Goal: Task Accomplishment & Management: Complete application form

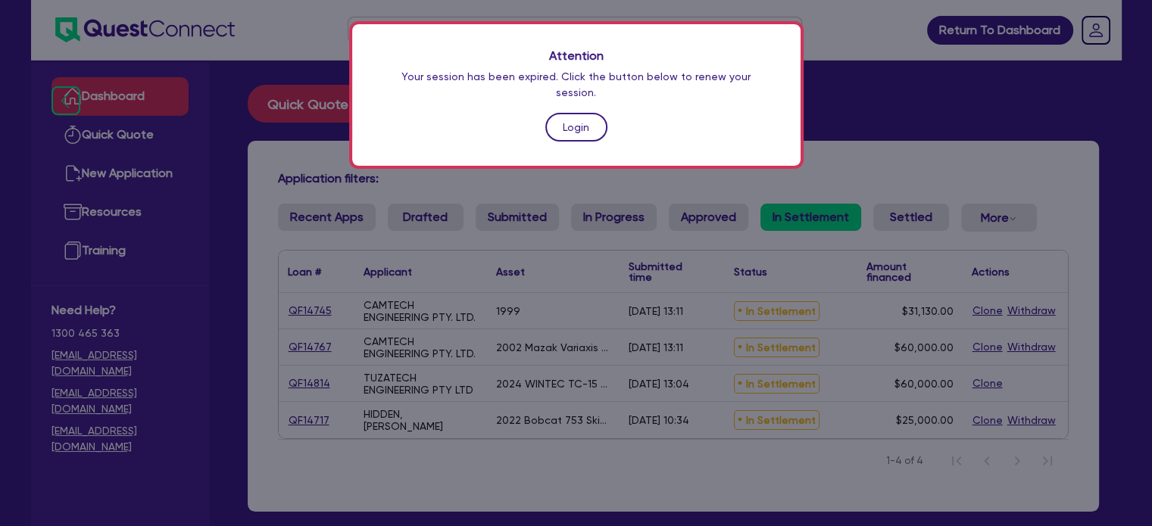
click at [554, 113] on link "Login" at bounding box center [576, 127] width 62 height 29
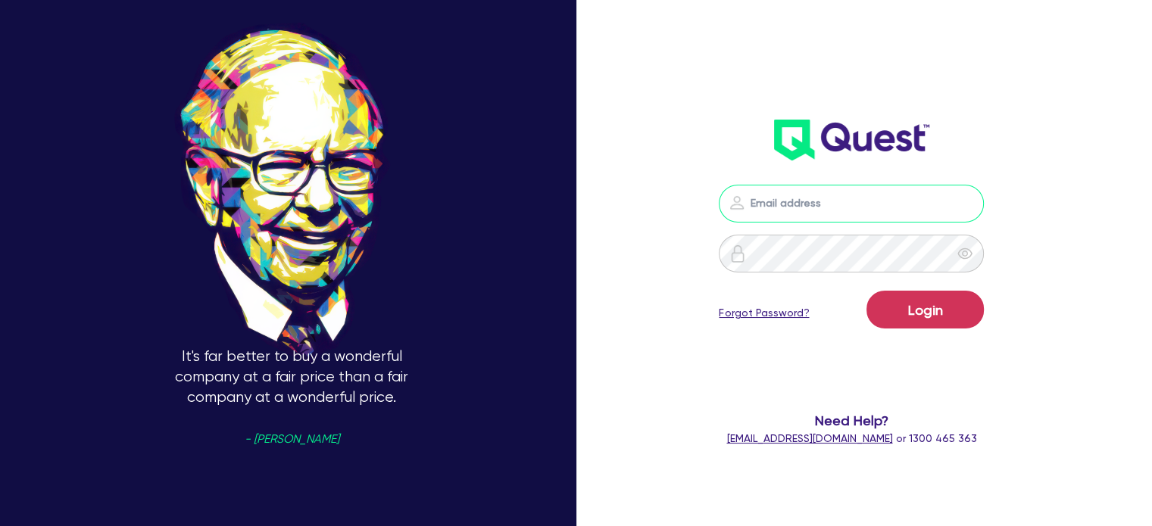
type input "[PERSON_NAME][EMAIL_ADDRESS][PERSON_NAME][DOMAIN_NAME]"
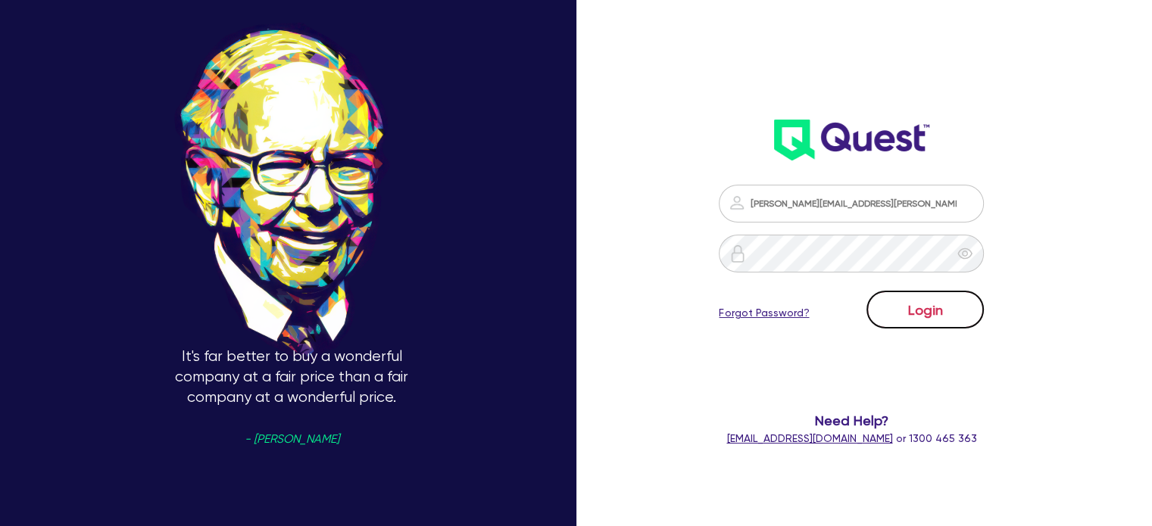
click at [949, 296] on button "Login" at bounding box center [925, 310] width 117 height 38
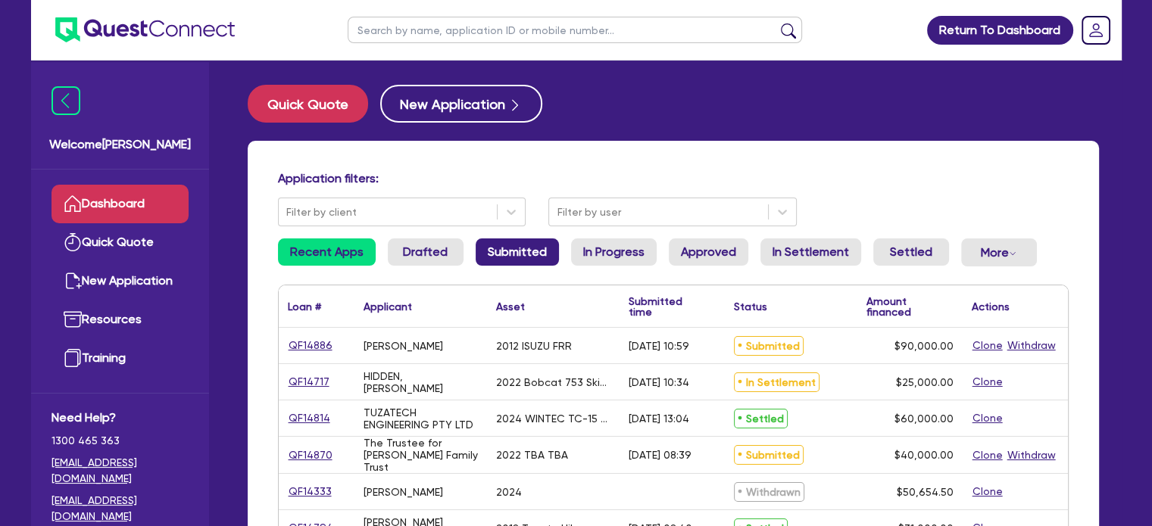
click at [514, 254] on link "Submitted" at bounding box center [517, 252] width 83 height 27
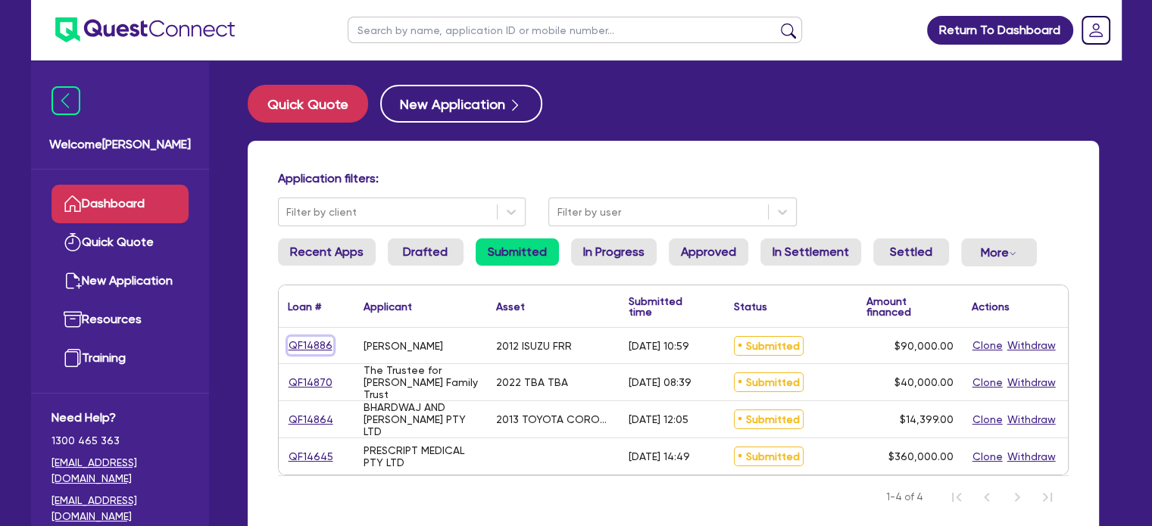
click at [310, 346] on link "QF14886" at bounding box center [310, 345] width 45 height 17
select select "PRIMARY_ASSETS"
select select "HEAVY_TRUCKS"
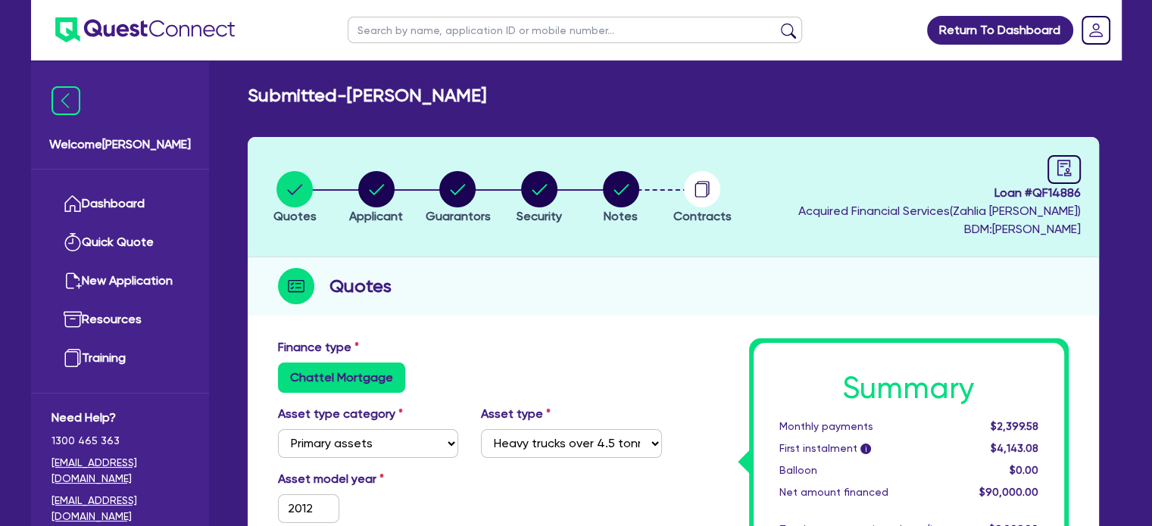
click at [268, 186] on li "Quotes" at bounding box center [296, 196] width 82 height 53
click at [282, 189] on circle "button" at bounding box center [294, 189] width 36 height 36
click at [159, 207] on link "Dashboard" at bounding box center [120, 204] width 137 height 39
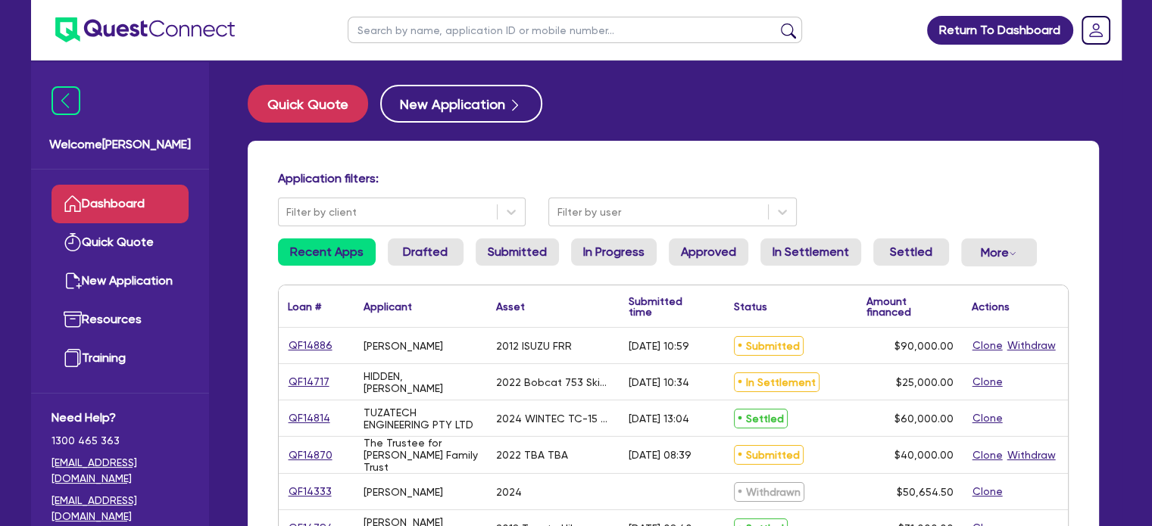
click at [752, 328] on div "Submitted" at bounding box center [791, 346] width 133 height 36
click at [752, 343] on span "Submitted" at bounding box center [769, 346] width 70 height 20
click at [526, 265] on link "Submitted" at bounding box center [517, 252] width 83 height 27
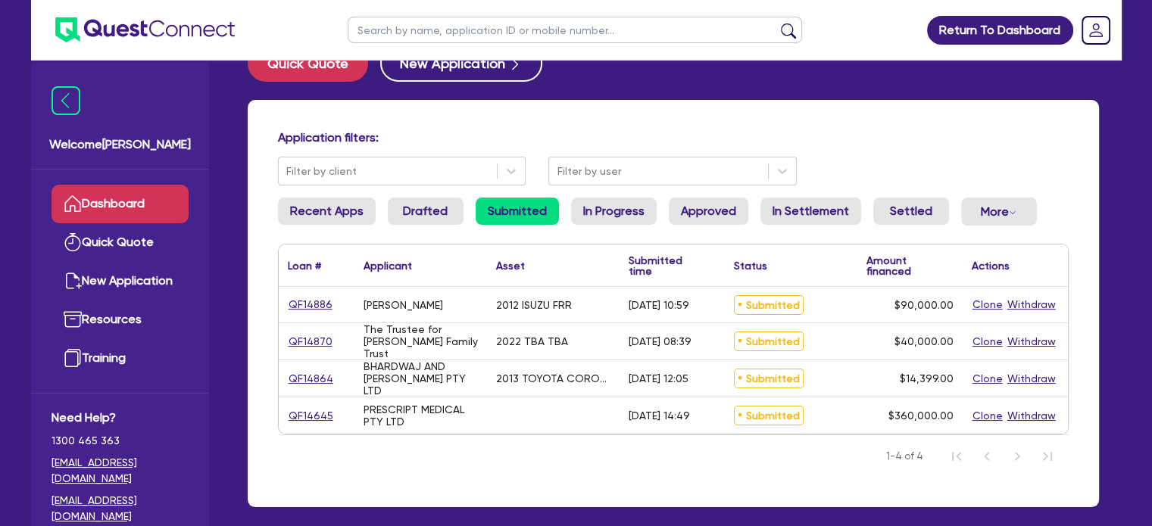
scroll to position [42, 0]
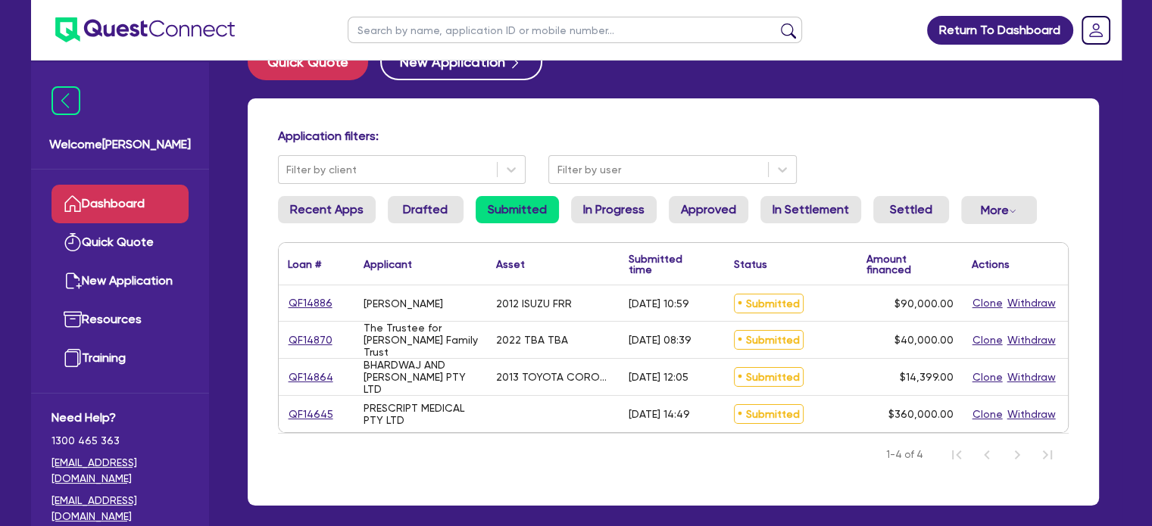
click at [139, 208] on link "Dashboard" at bounding box center [120, 204] width 137 height 39
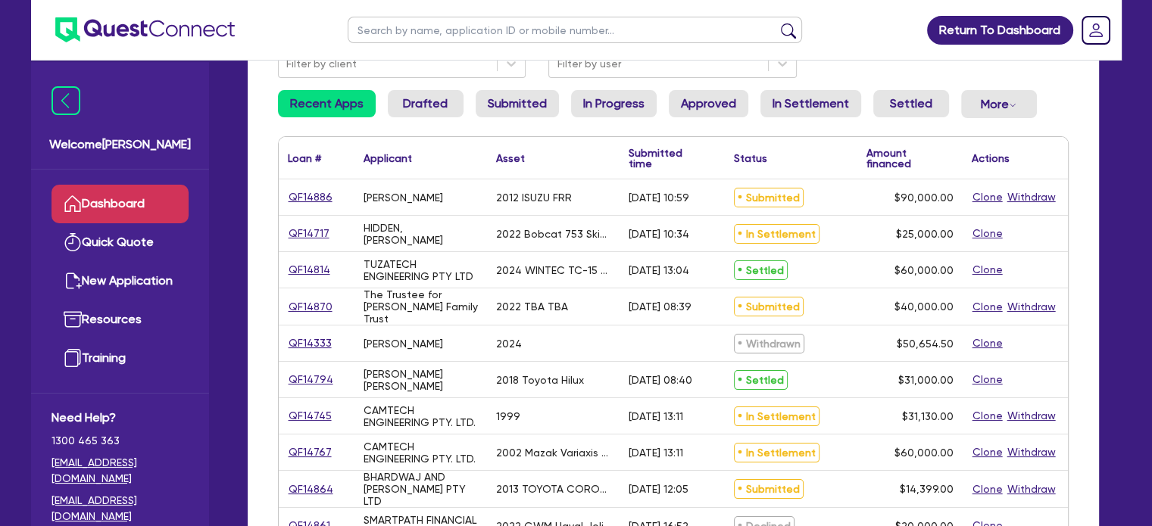
scroll to position [148, 0]
click at [510, 102] on link "Submitted" at bounding box center [517, 103] width 83 height 27
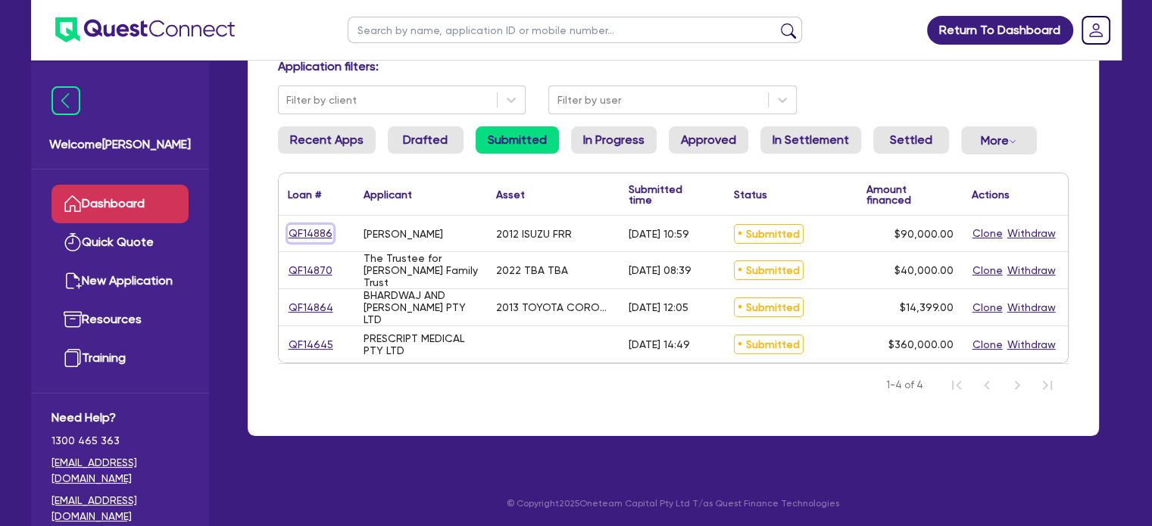
click at [309, 231] on link "QF14886" at bounding box center [310, 233] width 45 height 17
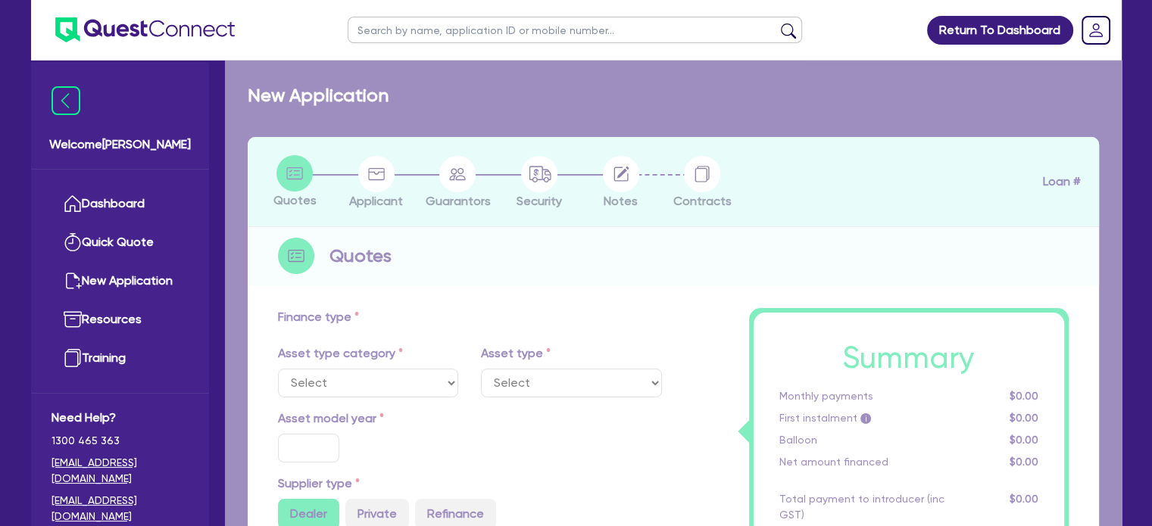
select select "PRIMARY_ASSETS"
type input "2012"
type input "90,000"
type input "8"
type input "7,200"
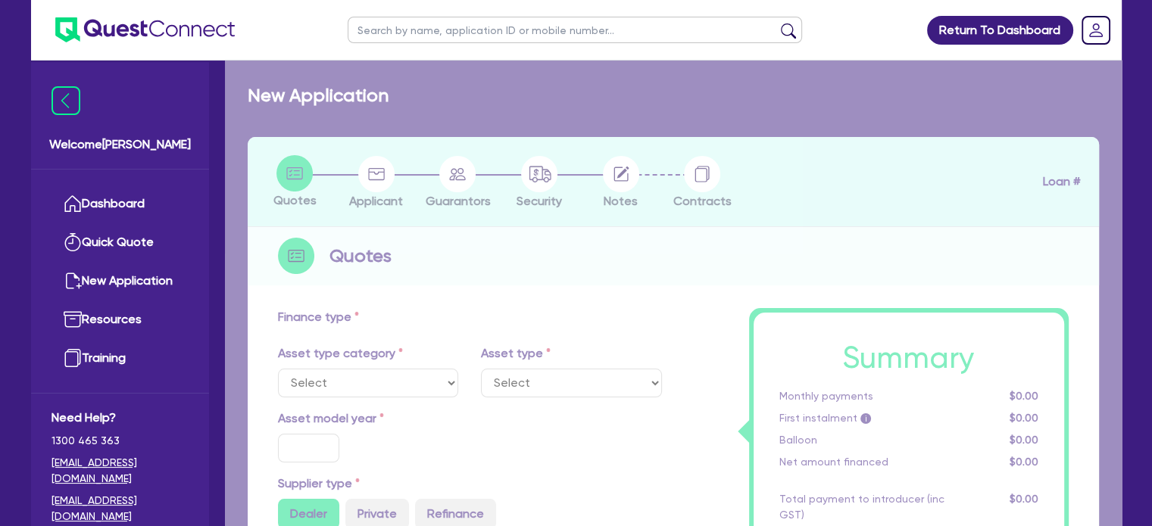
type input "17"
type input "990"
select select "HEAVY_TRUCKS"
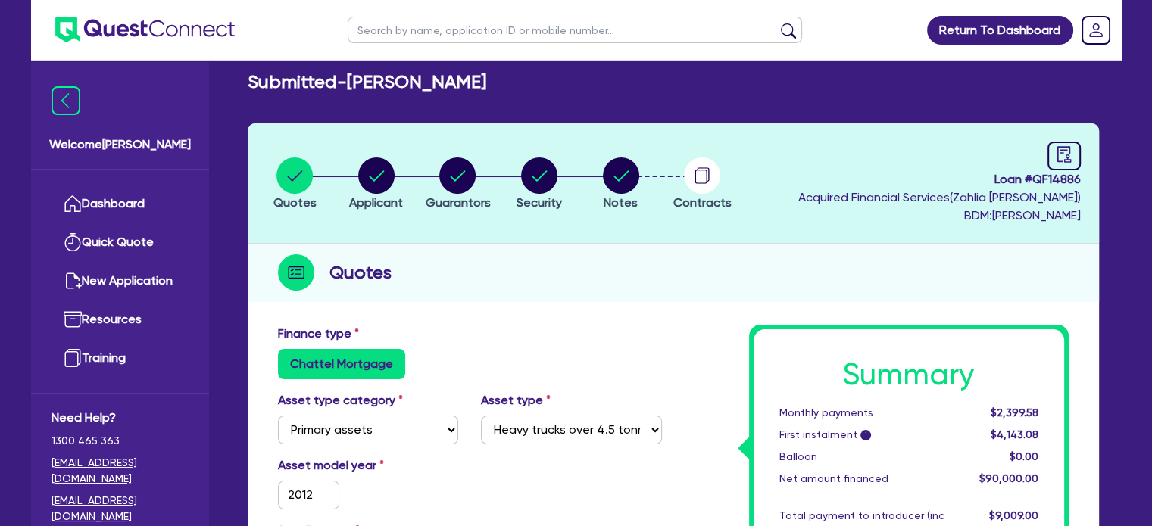
scroll to position [11, 0]
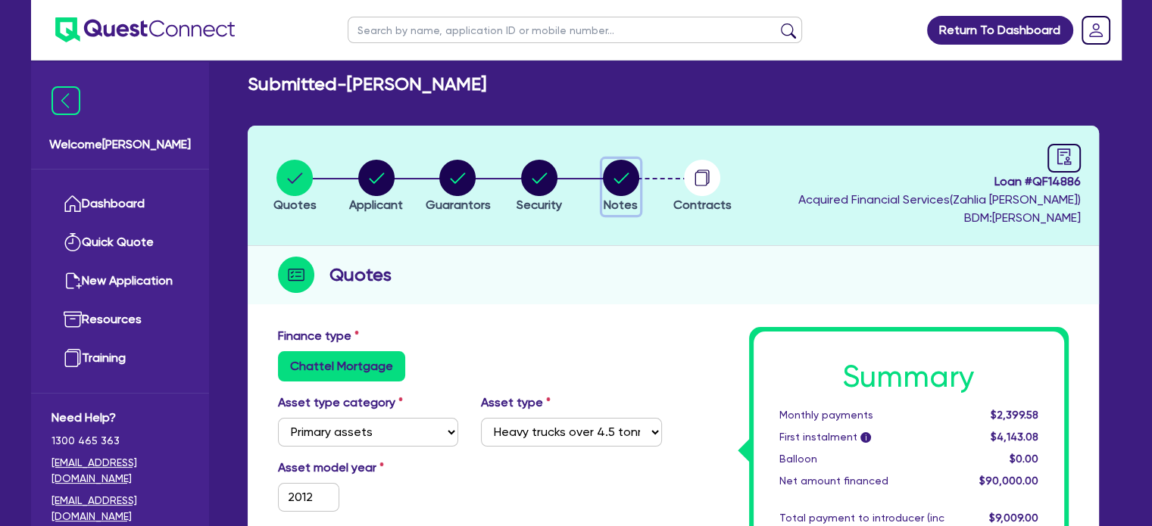
click at [604, 178] on circle "button" at bounding box center [621, 178] width 36 height 36
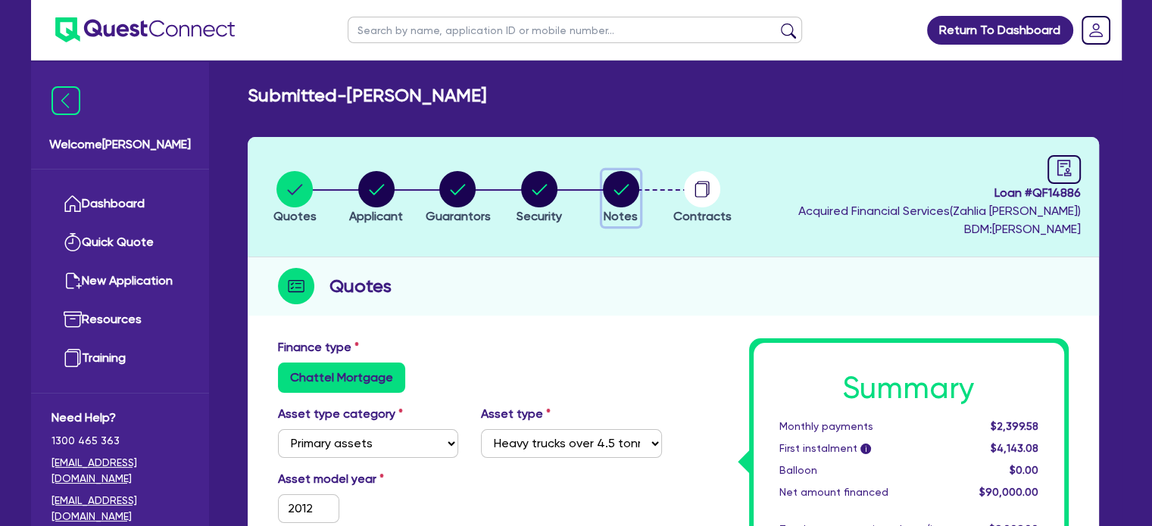
select select "Quest Finance - Own Book"
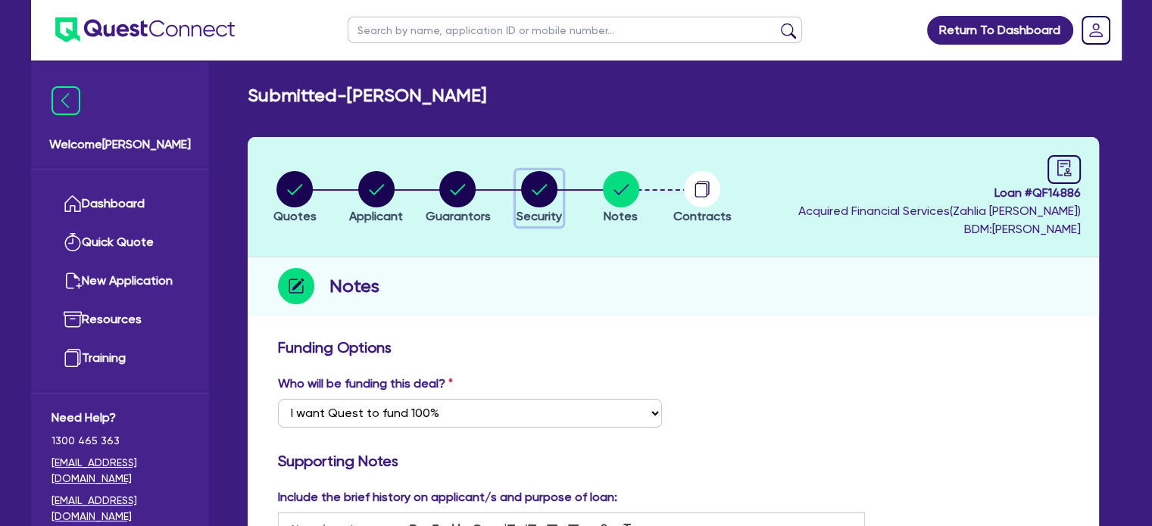
click at [527, 180] on circle "button" at bounding box center [539, 189] width 36 height 36
select select "PRIMARY_ASSETS"
select select "HEAVY_TRUCKS"
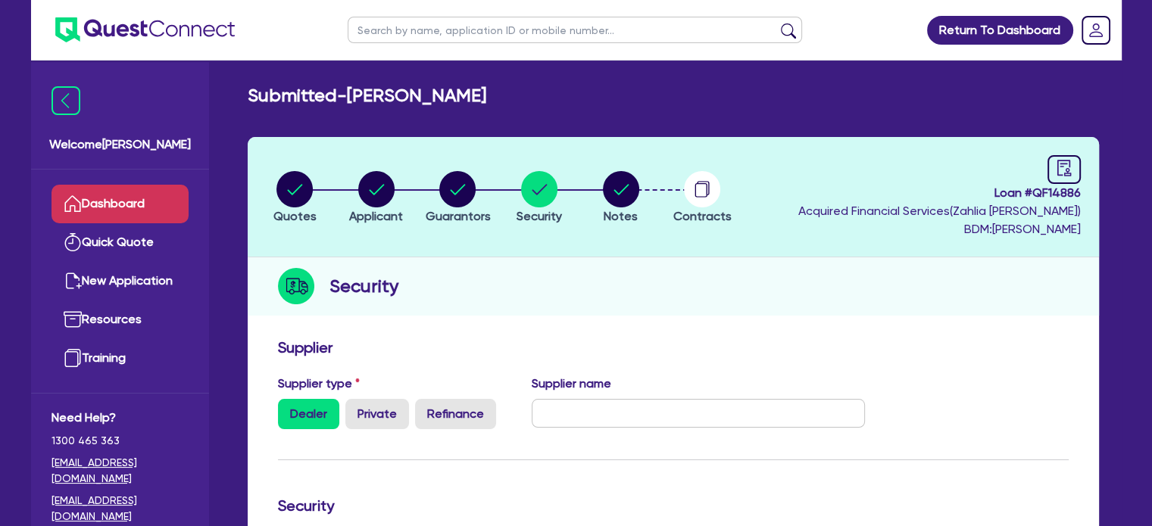
click at [126, 212] on link "Dashboard" at bounding box center [120, 204] width 137 height 39
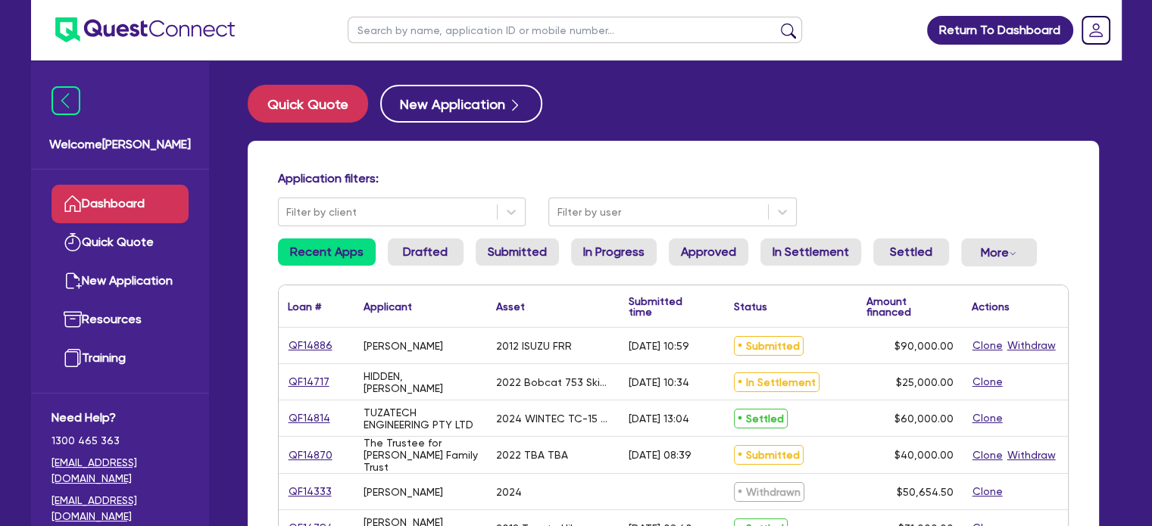
scroll to position [33, 0]
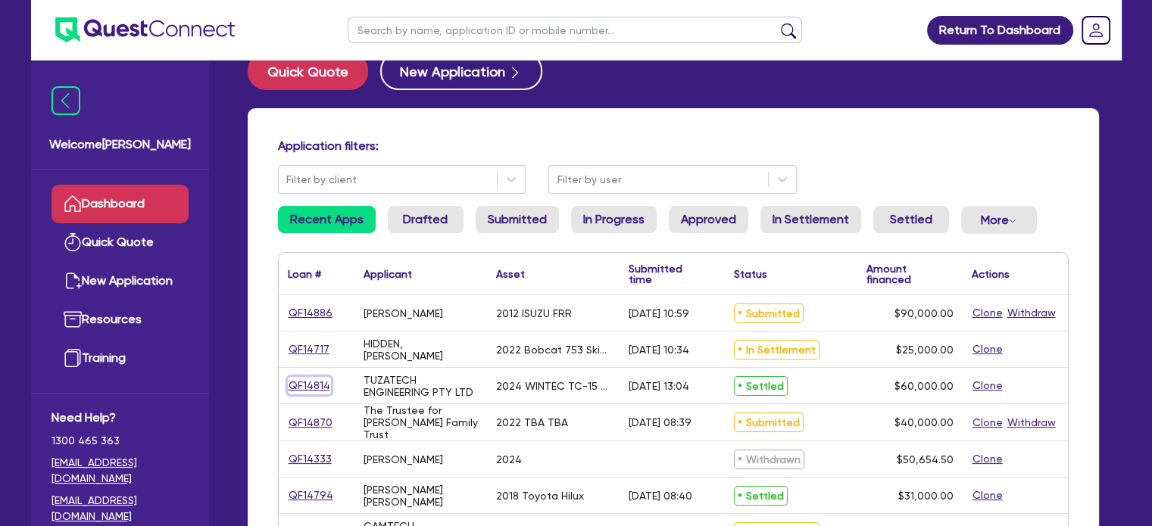
click at [308, 384] on link "QF14814" at bounding box center [309, 385] width 43 height 17
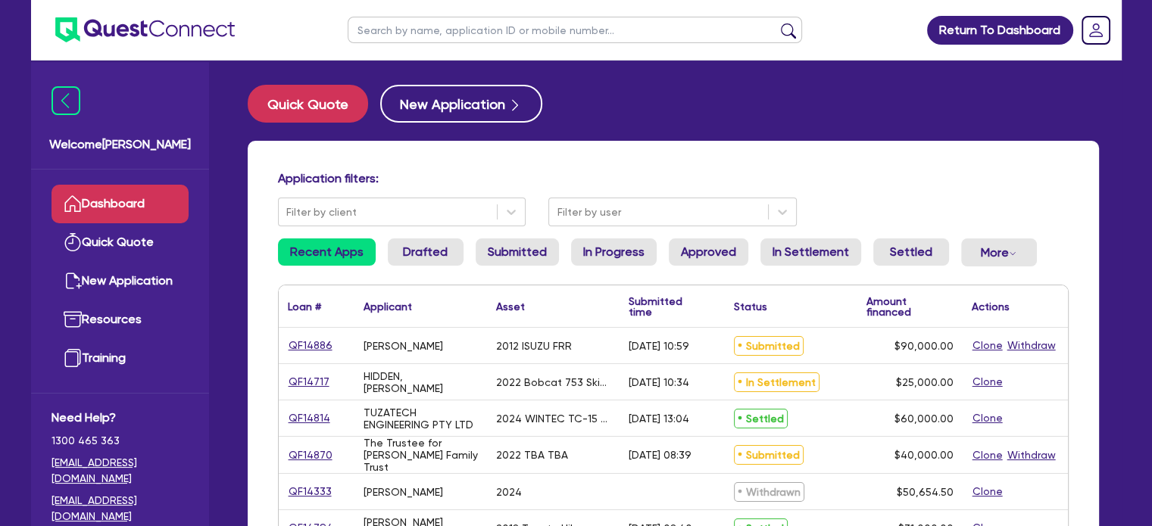
select select "SECONDARY_ASSETS"
select select "CNC_AND_EDGE_BENDERS"
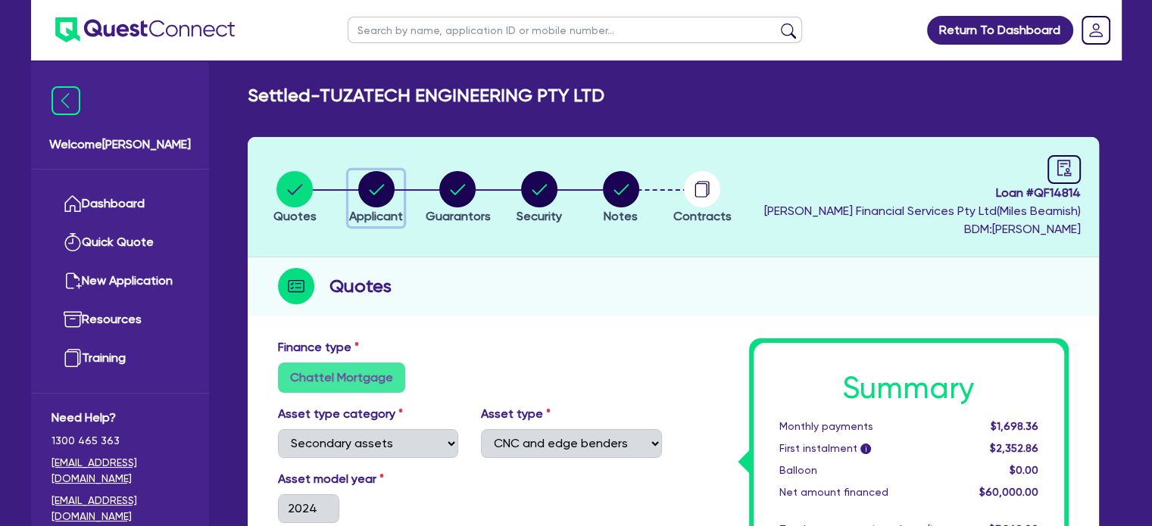
click at [378, 181] on circle "button" at bounding box center [376, 189] width 36 height 36
select select "COMPANY"
select select "MANUFACTURING"
select select "MACHINARY_EQUIPMENT"
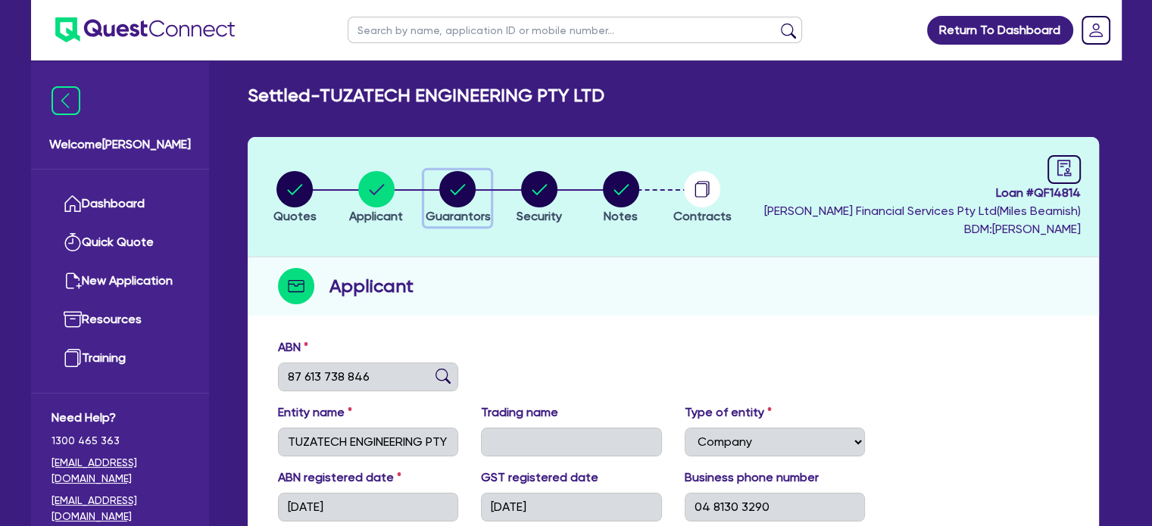
click at [451, 183] on circle "button" at bounding box center [457, 189] width 36 height 36
select select "MR"
select select "[GEOGRAPHIC_DATA]"
select select "MARRIED"
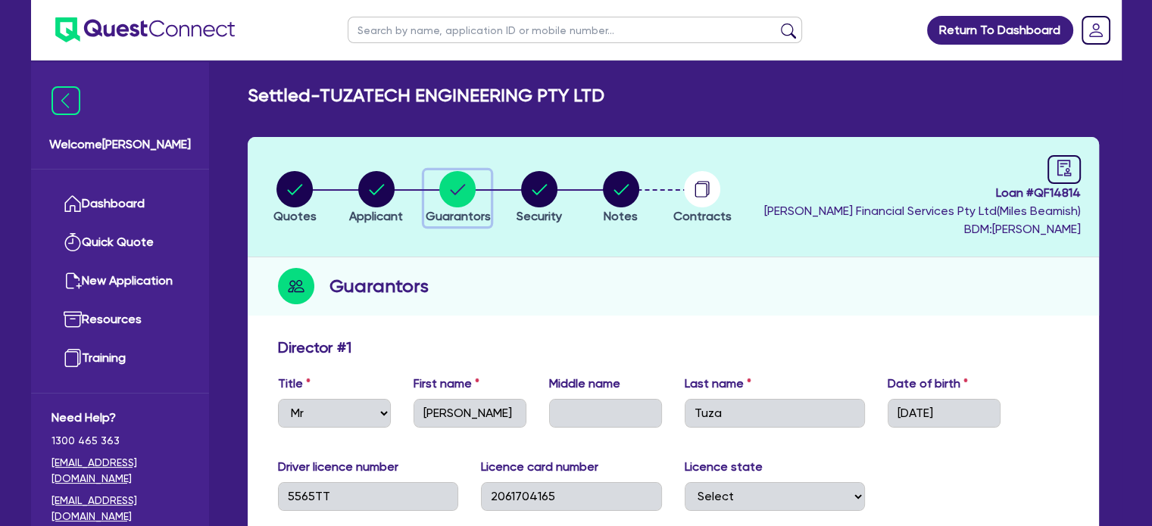
scroll to position [67, 0]
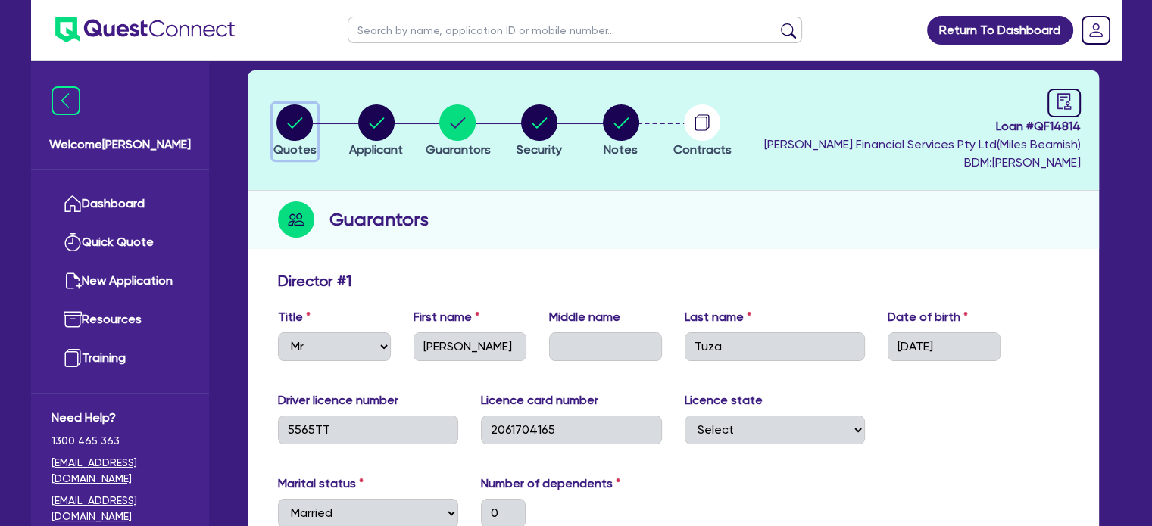
click at [295, 114] on circle "button" at bounding box center [294, 123] width 36 height 36
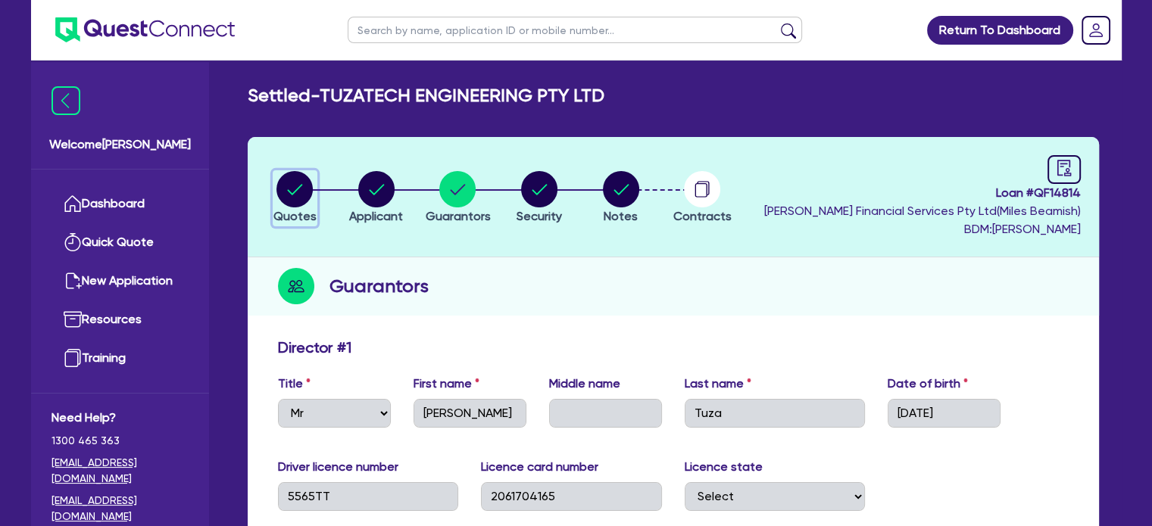
select select "SECONDARY_ASSETS"
select select "CNC_AND_EDGE_BENDERS"
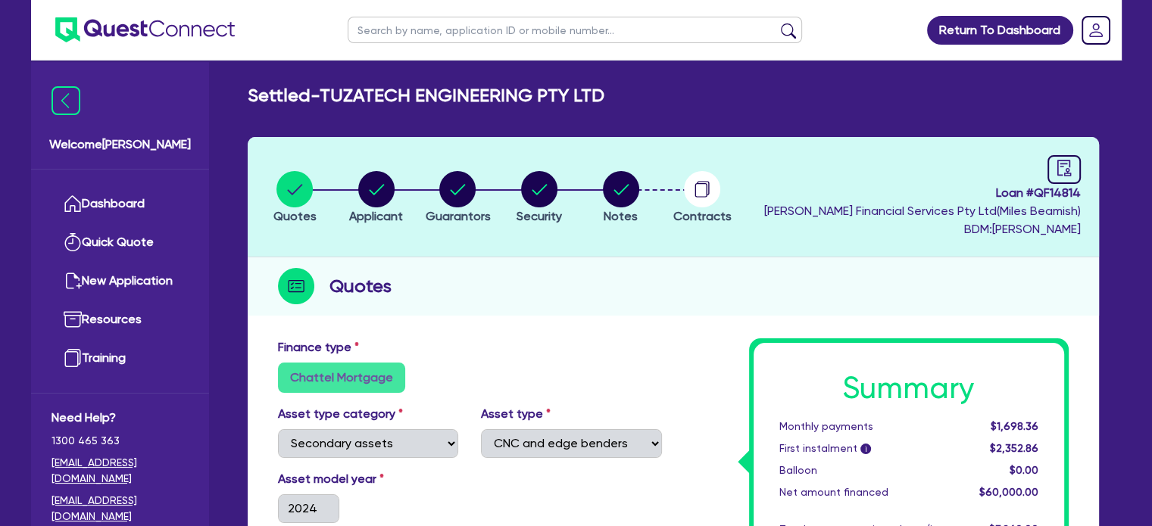
click at [132, 192] on link "Dashboard" at bounding box center [120, 204] width 137 height 39
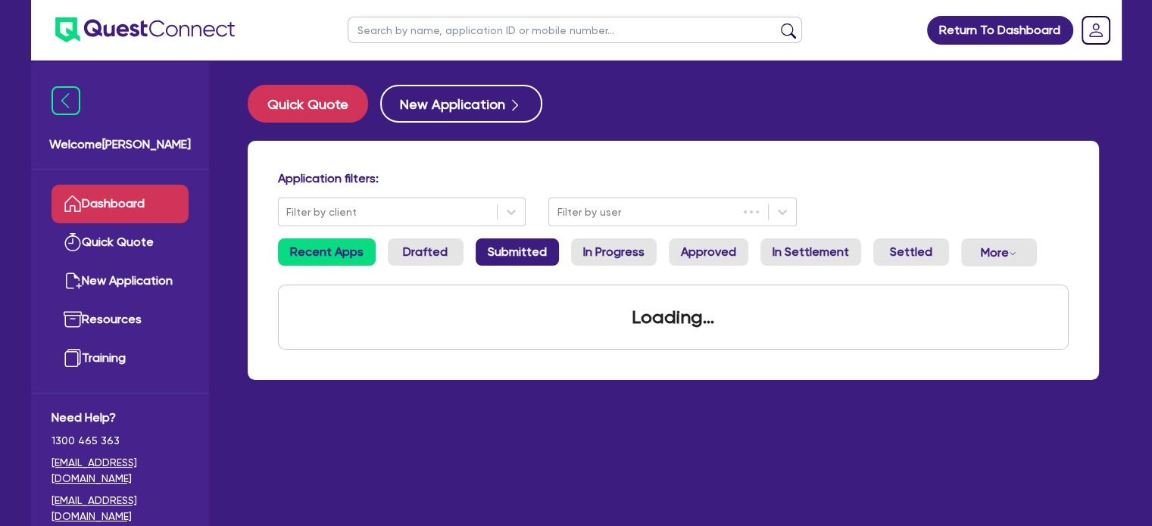
click at [523, 255] on link "Submitted" at bounding box center [517, 252] width 83 height 27
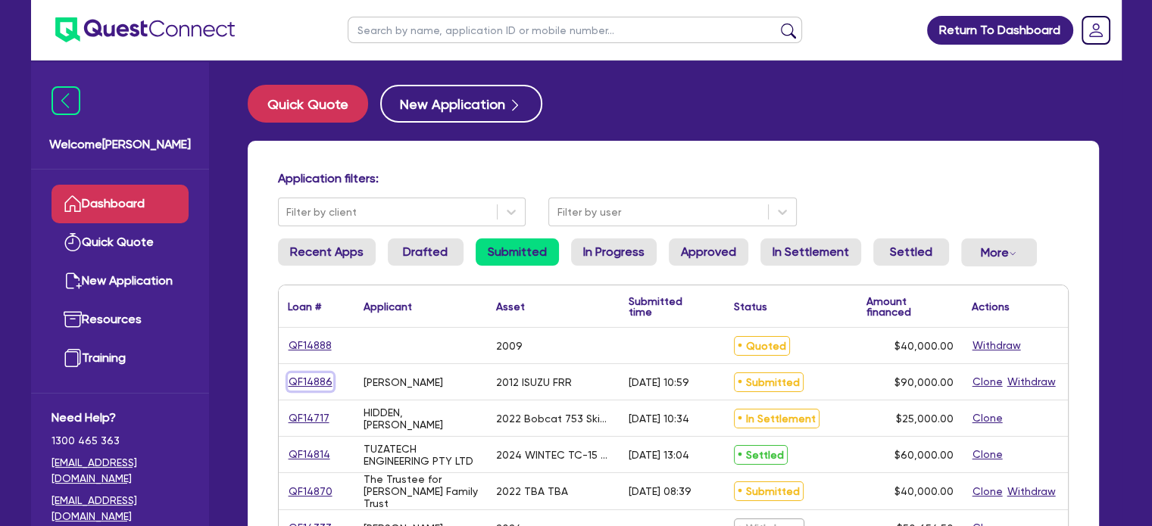
click at [311, 389] on link "QF14886" at bounding box center [310, 381] width 45 height 17
select select "PRIMARY_ASSETS"
select select "HEAVY_TRUCKS"
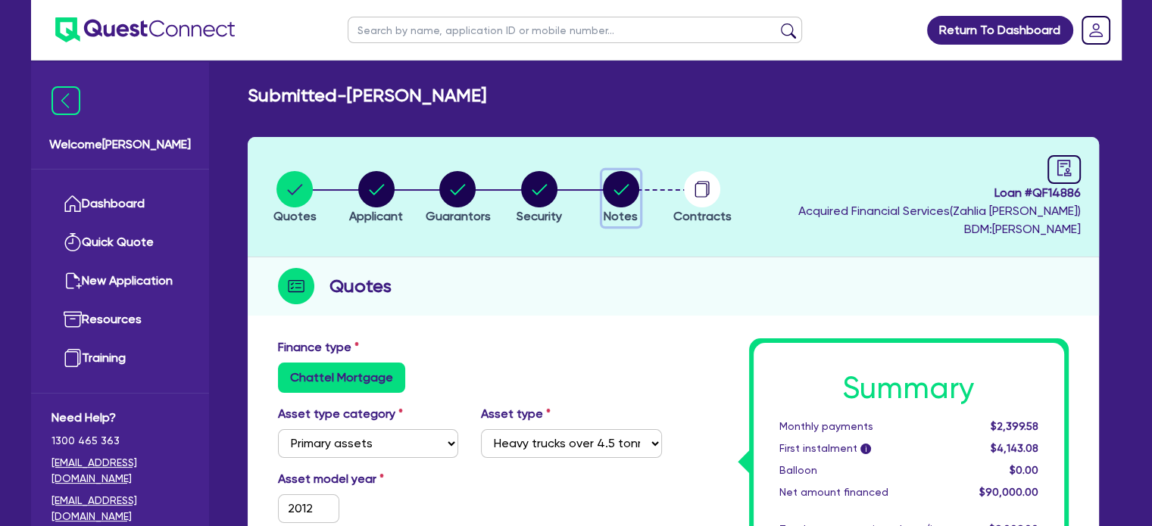
click at [631, 191] on circle "button" at bounding box center [621, 189] width 36 height 36
select select "Quest Finance - Own Book"
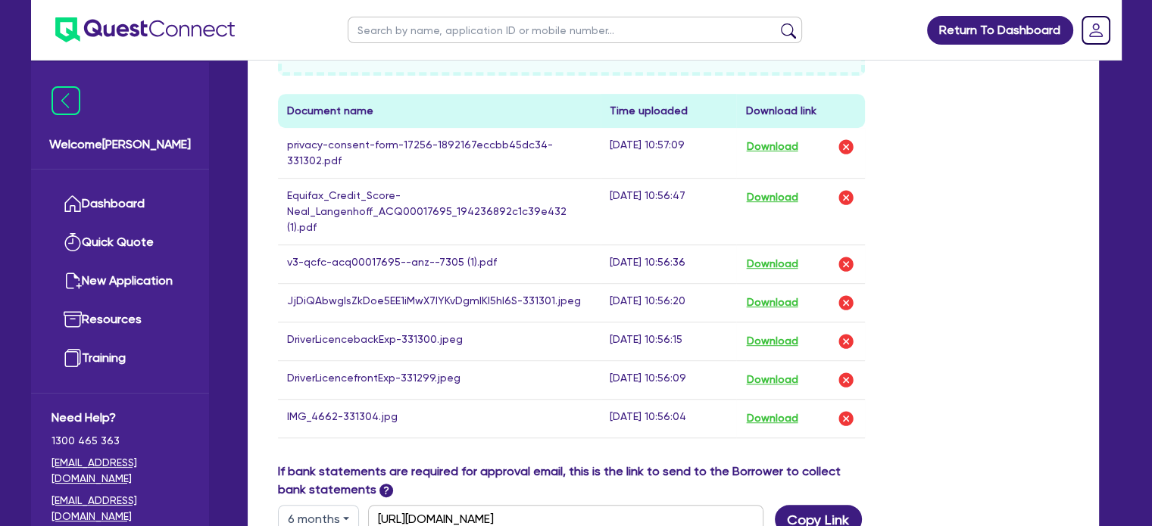
scroll to position [851, 0]
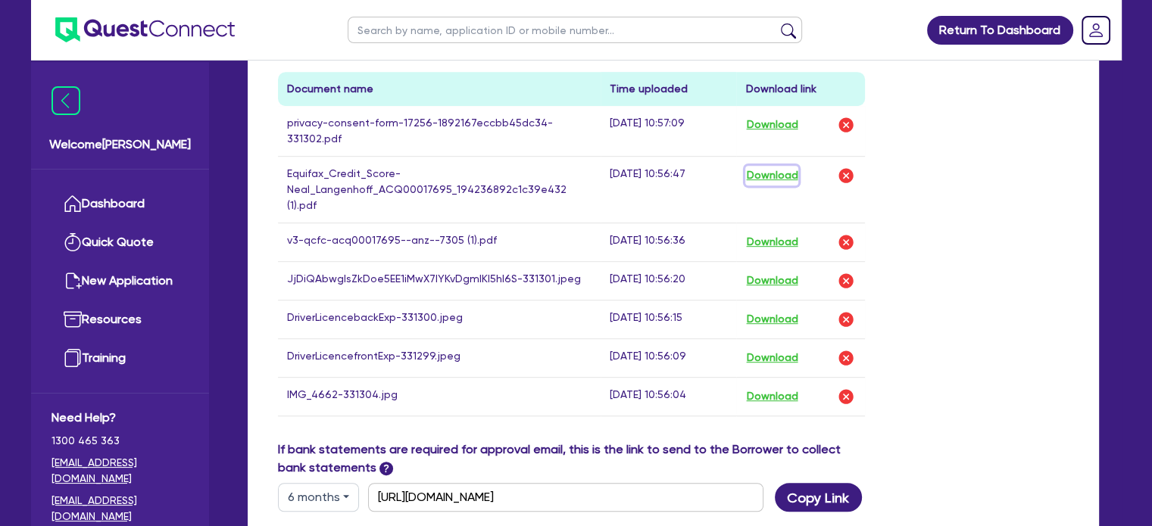
click at [789, 166] on button "Download" at bounding box center [771, 176] width 53 height 20
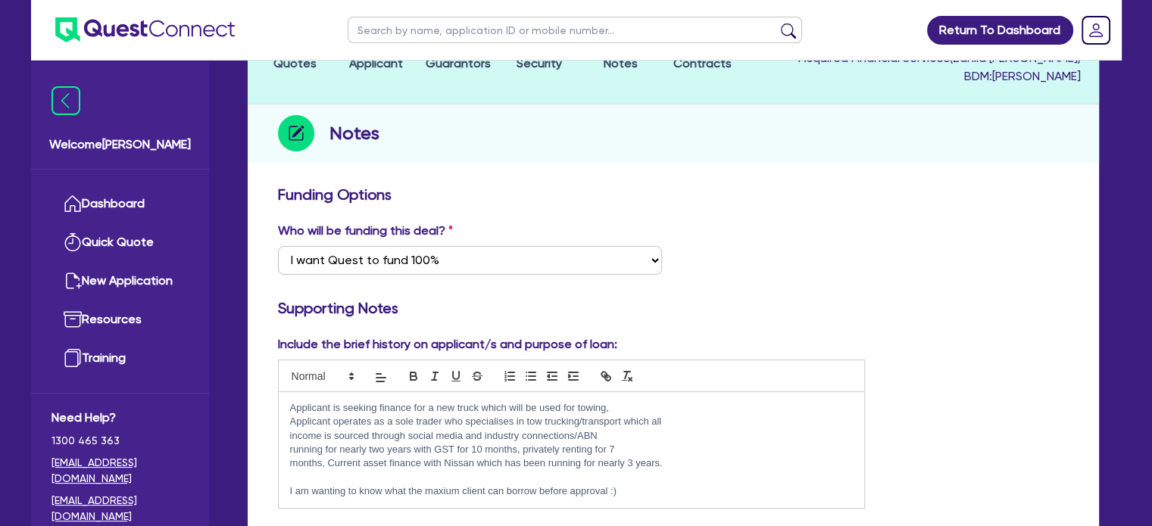
scroll to position [154, 0]
click at [161, 187] on link "Dashboard" at bounding box center [120, 204] width 137 height 39
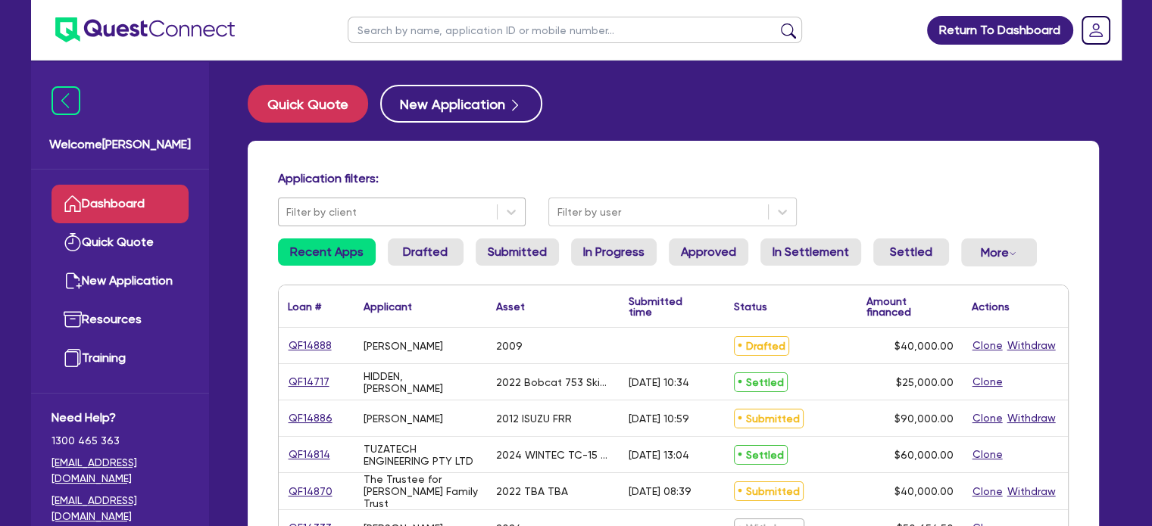
scroll to position [48, 0]
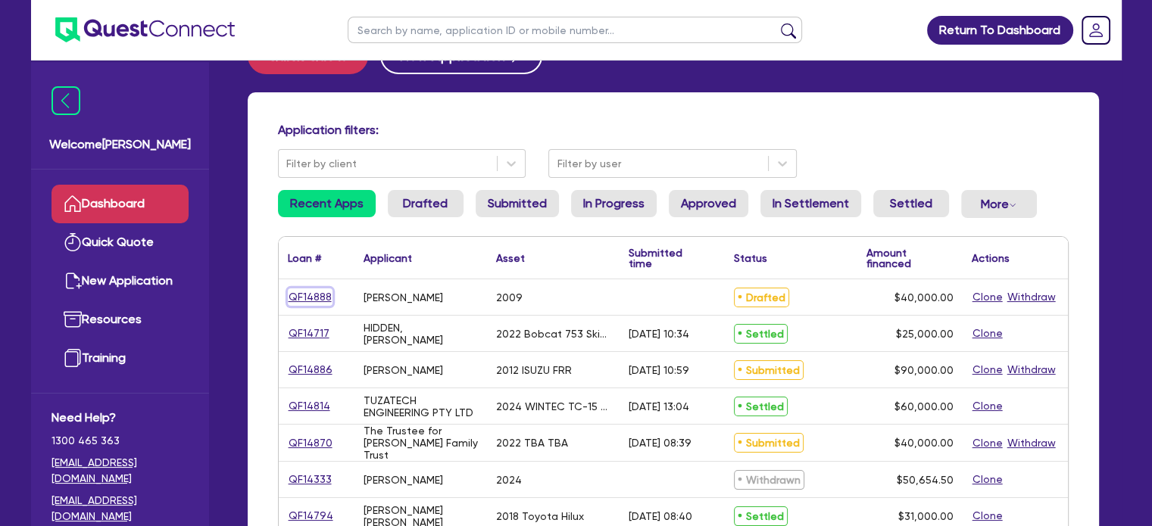
click at [318, 301] on link "QF14888" at bounding box center [310, 297] width 45 height 17
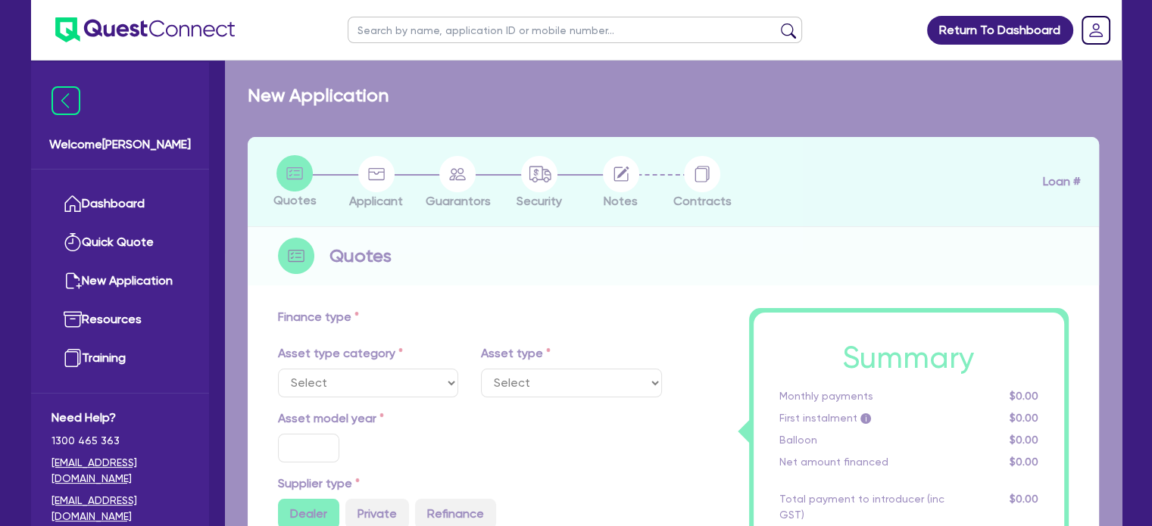
select select "CARS_AND_LIGHT_TRUCKS"
type input "2009"
radio input "false"
radio input "true"
type input "52,500"
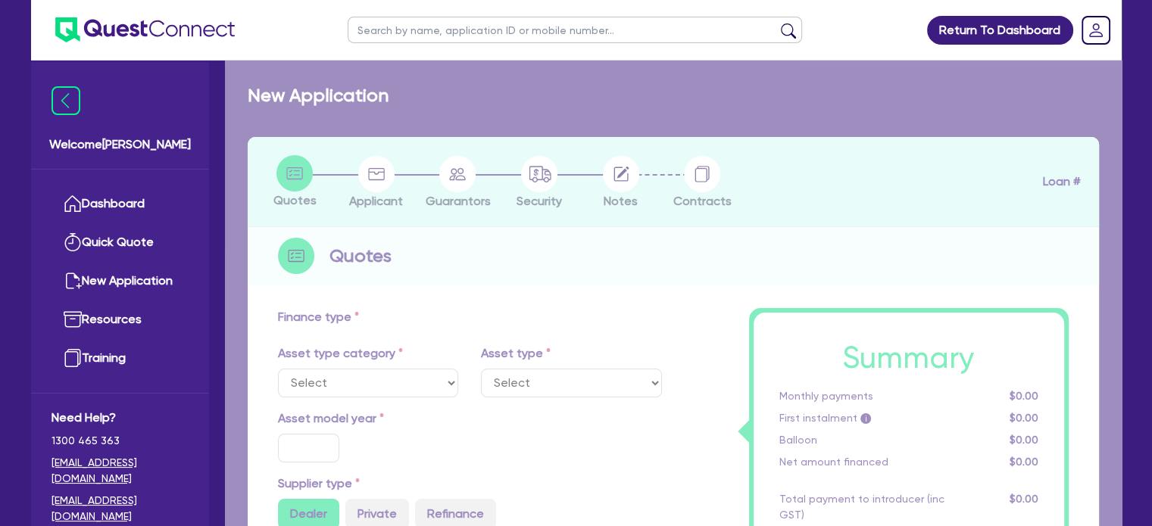
type input "12,500"
type input "20"
type input "10,500"
type input "10"
type input "4,000"
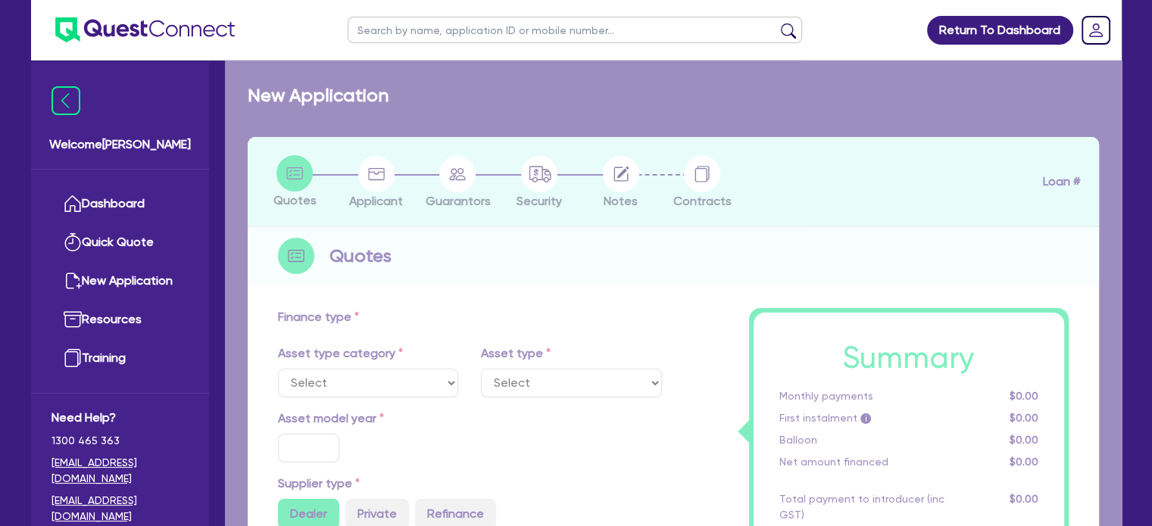
type input "17.99"
select select "PASSENGER_VEHICLES"
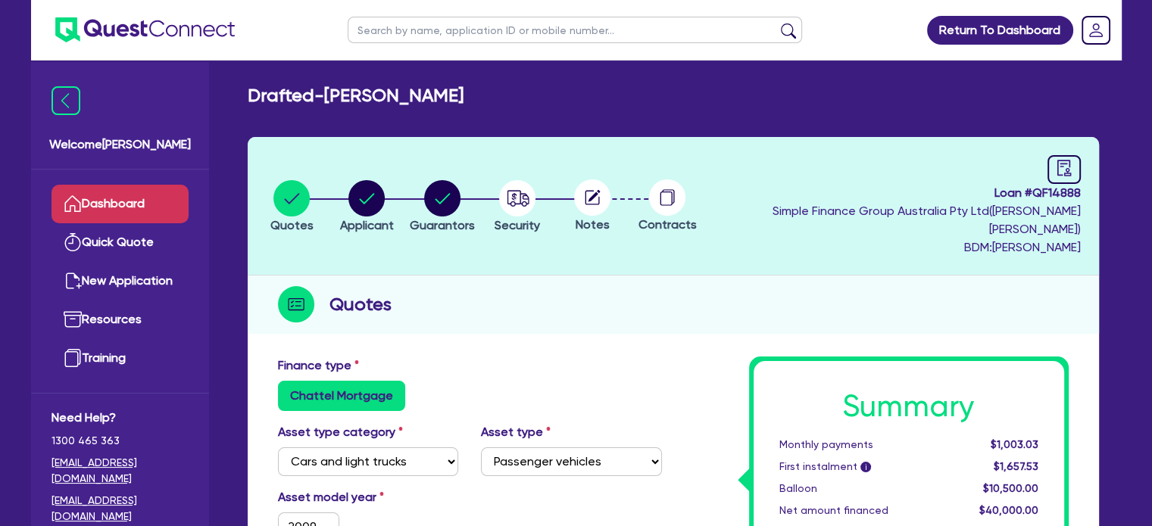
click at [133, 201] on link "Dashboard" at bounding box center [120, 204] width 137 height 39
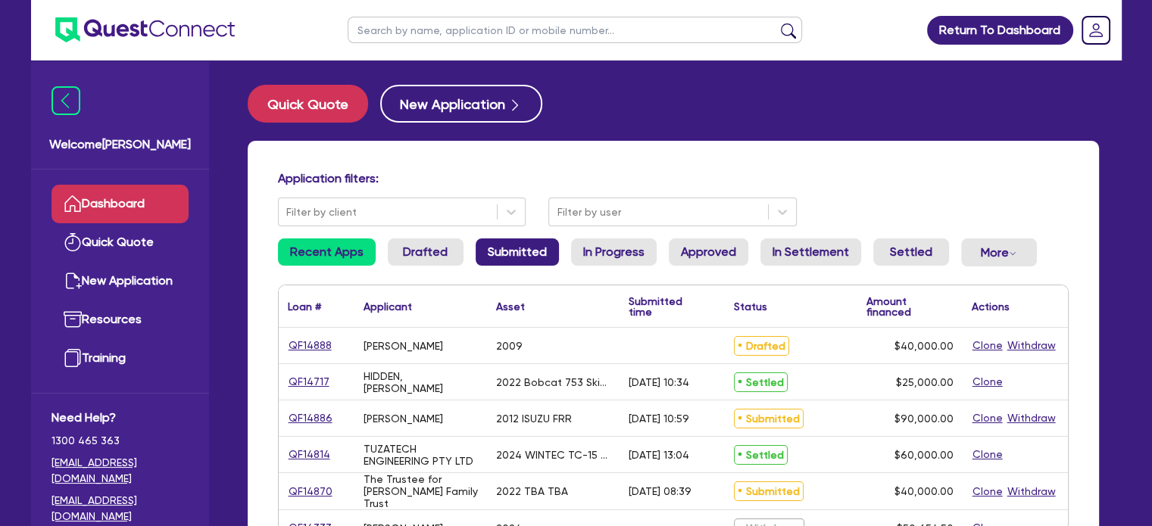
click at [496, 245] on link "Submitted" at bounding box center [517, 252] width 83 height 27
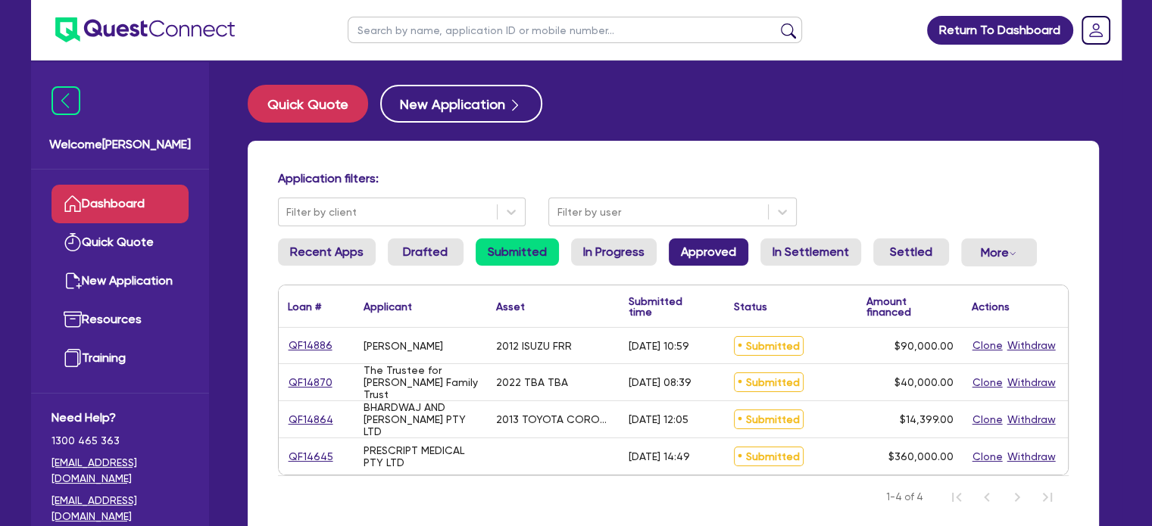
click at [690, 255] on link "Approved" at bounding box center [709, 252] width 80 height 27
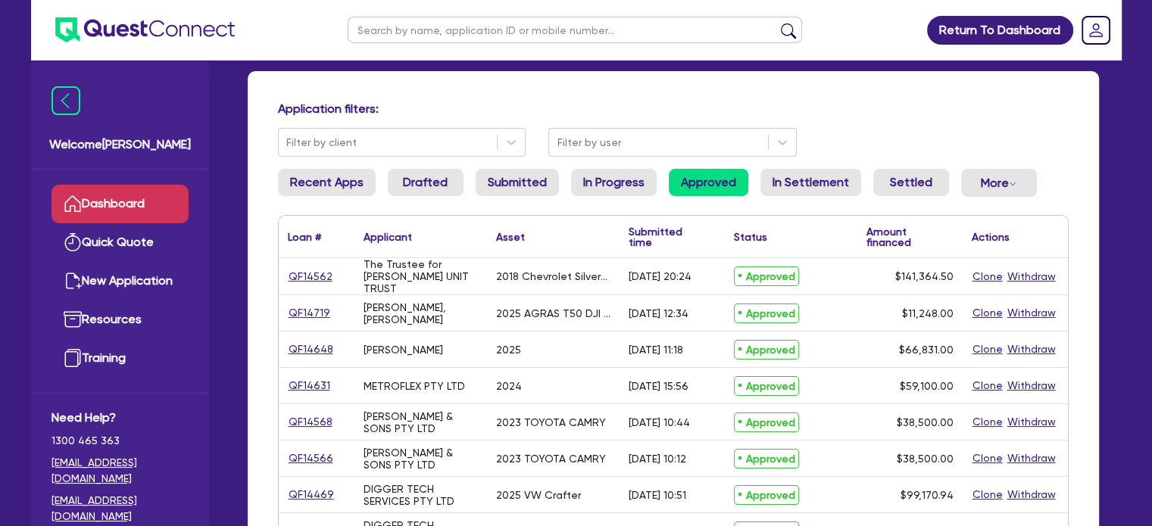
scroll to position [187, 0]
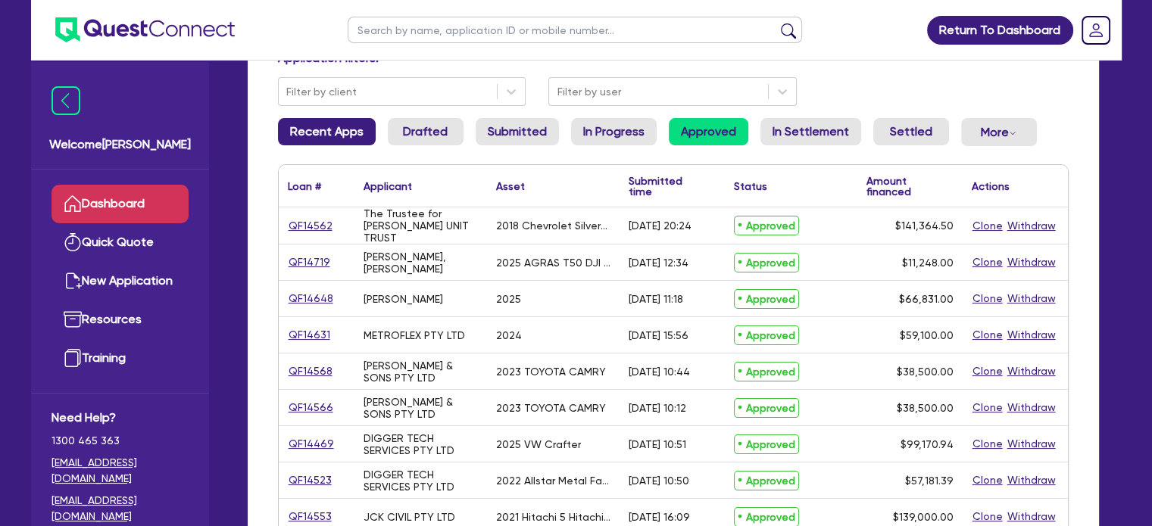
click at [320, 133] on link "Recent Apps" at bounding box center [327, 131] width 98 height 27
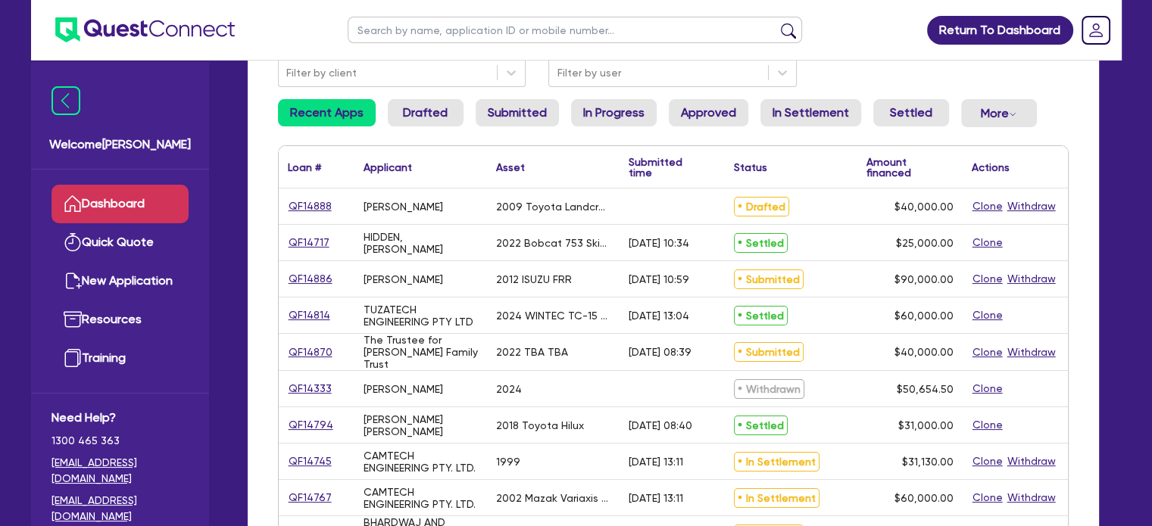
scroll to position [135, 0]
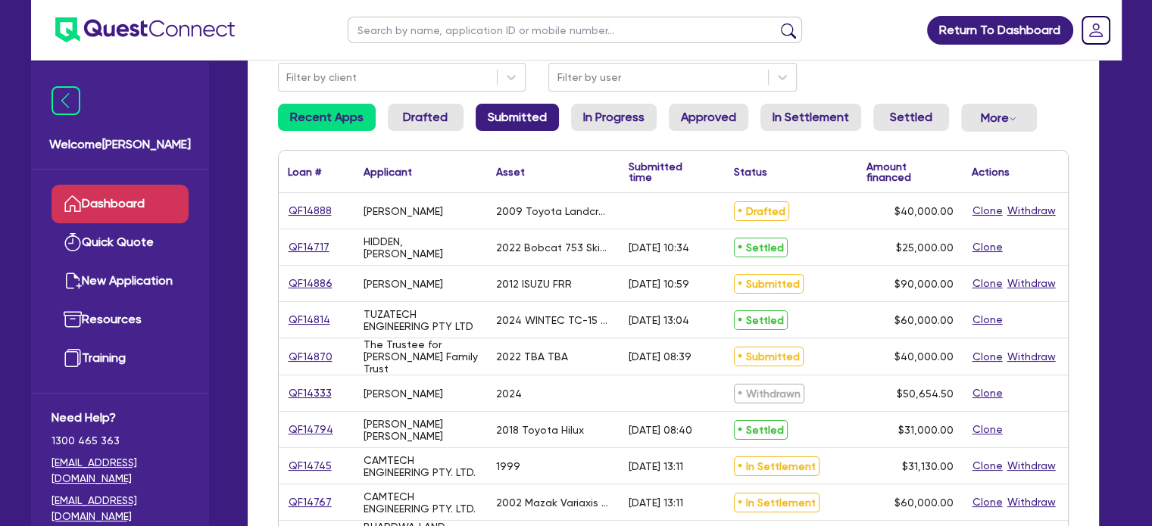
click at [495, 118] on link "Submitted" at bounding box center [517, 117] width 83 height 27
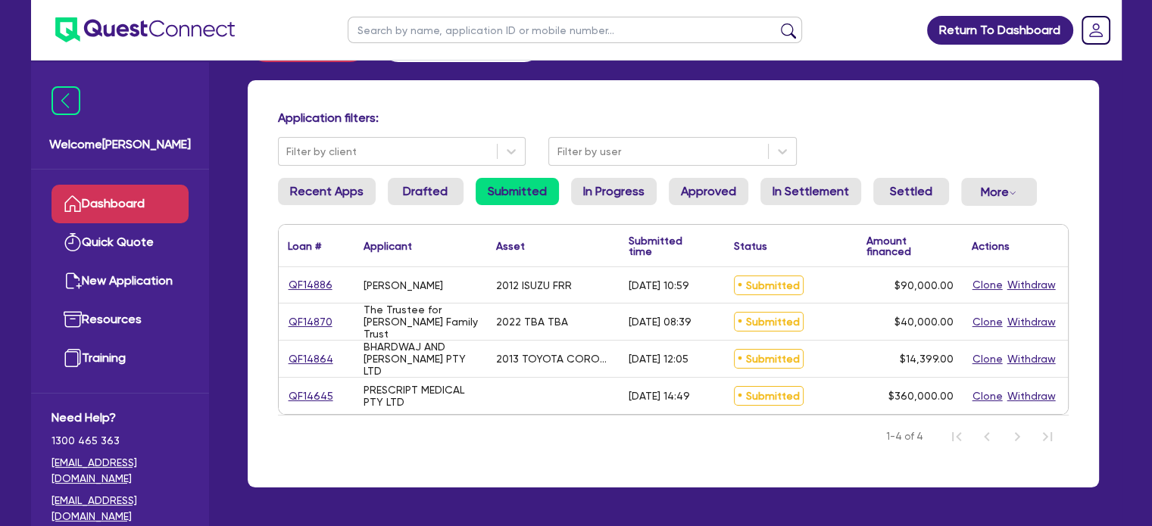
scroll to position [112, 0]
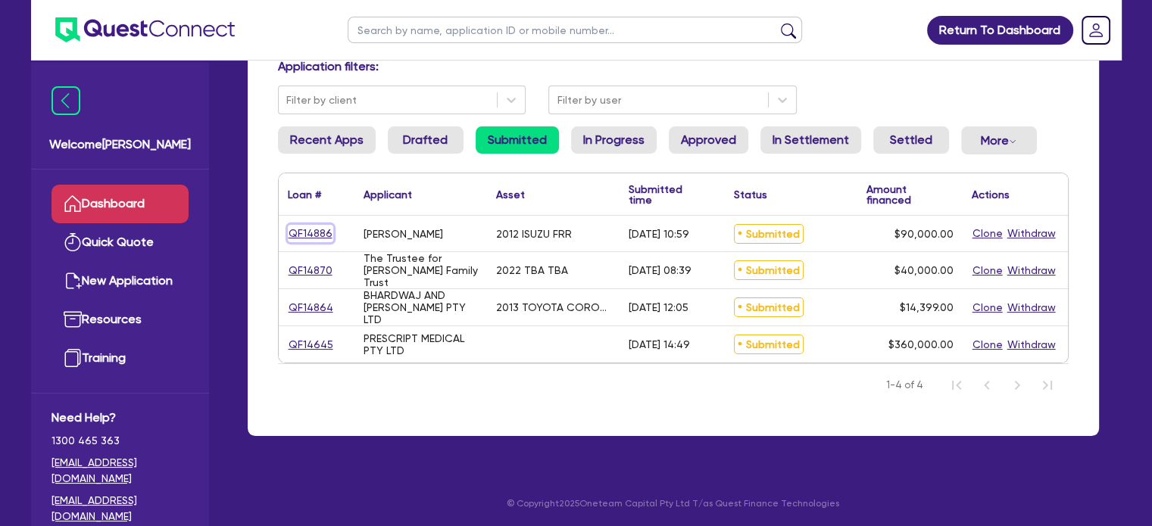
click at [304, 236] on link "QF14886" at bounding box center [310, 233] width 45 height 17
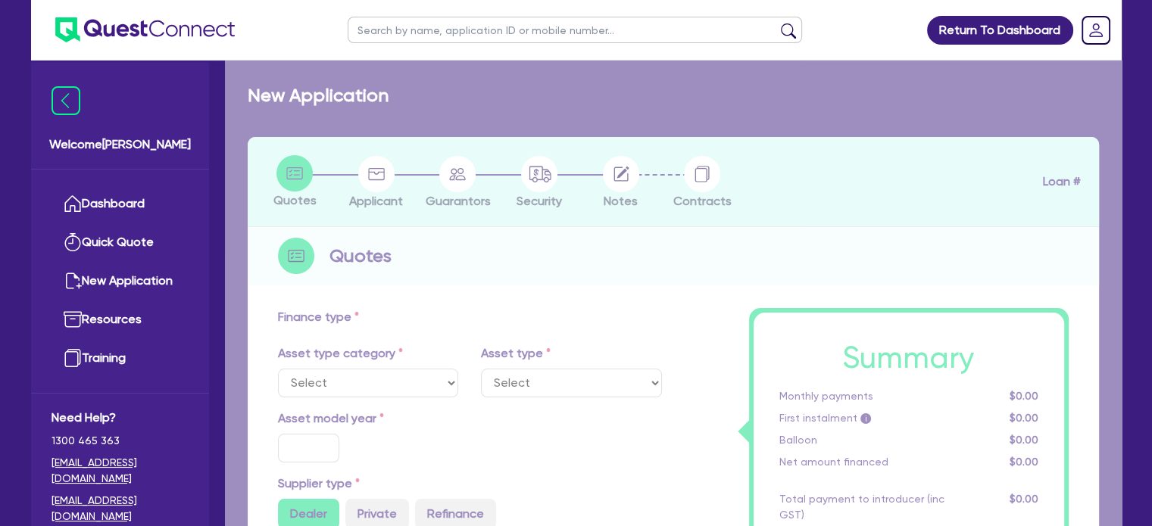
select select "PRIMARY_ASSETS"
type input "2012"
type input "90,000"
type input "8"
type input "7,200"
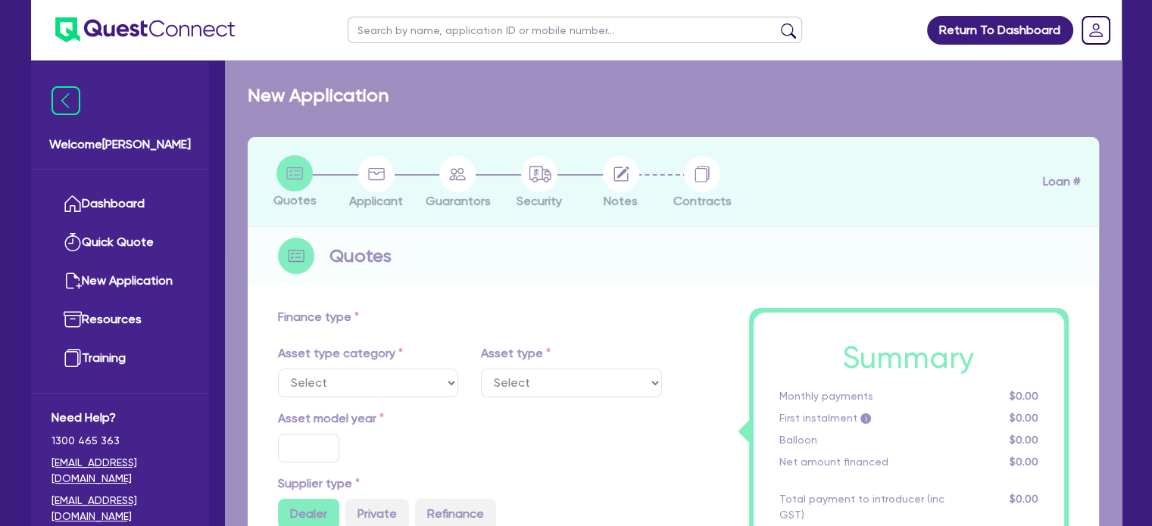
type input "17"
type input "990"
select select "HEAVY_TRUCKS"
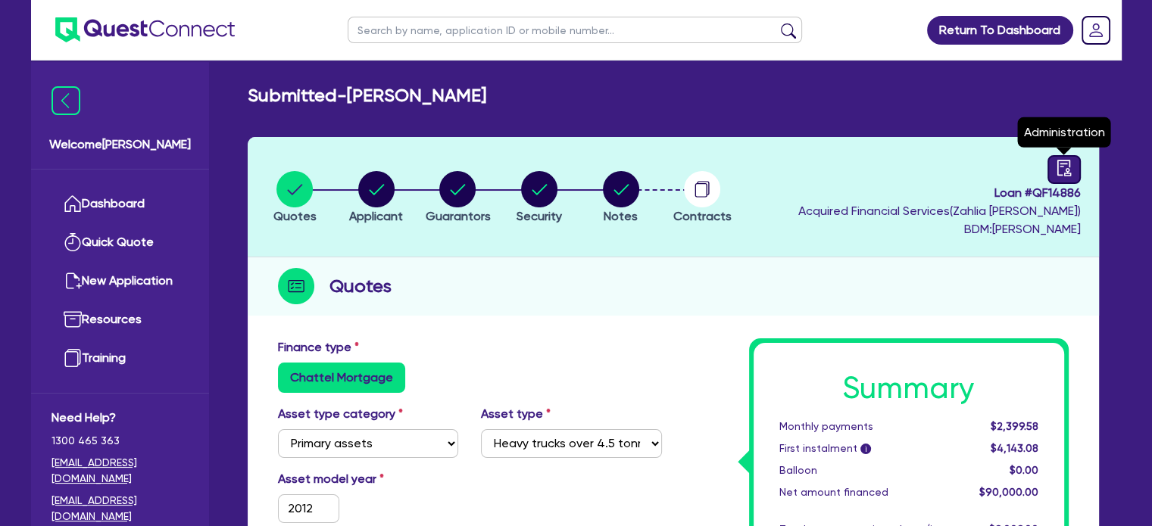
click at [1066, 170] on icon "audit" at bounding box center [1064, 168] width 14 height 16
select select "SUBMITTED_NEW"
select select "Quest Finance - Own Book"
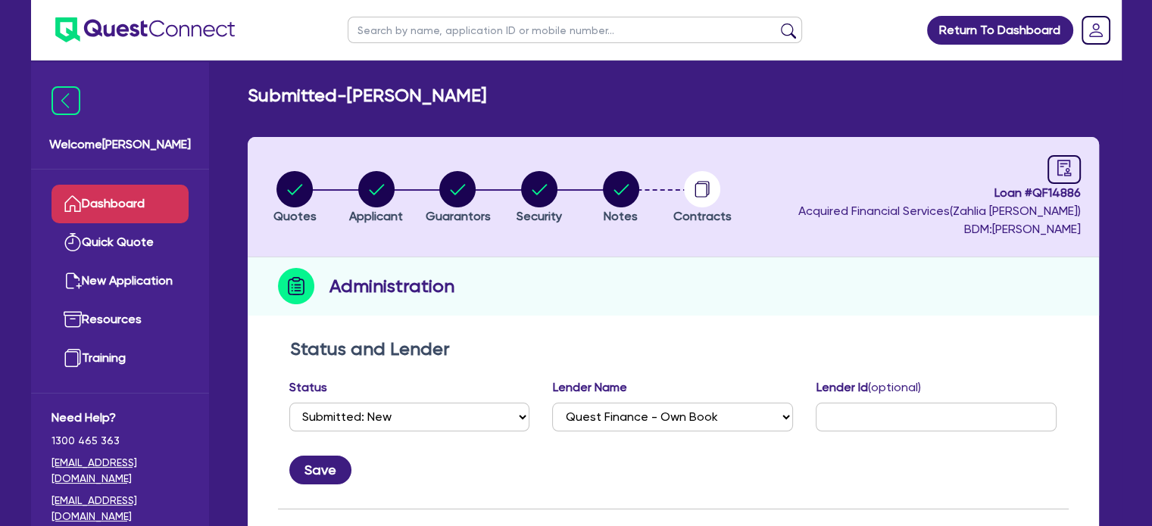
click at [121, 192] on link "Dashboard" at bounding box center [120, 204] width 137 height 39
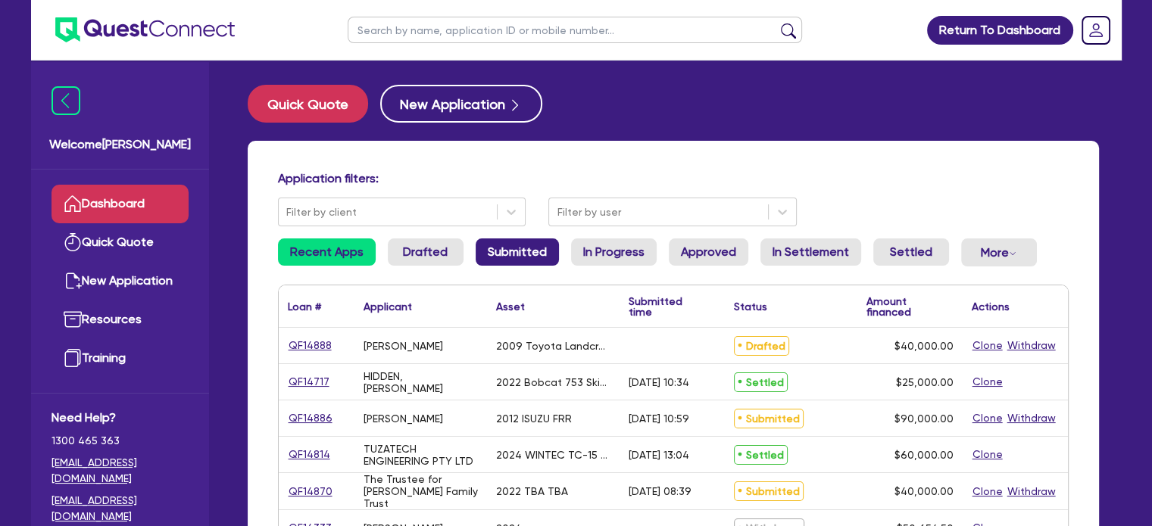
click at [501, 257] on link "Submitted" at bounding box center [517, 252] width 83 height 27
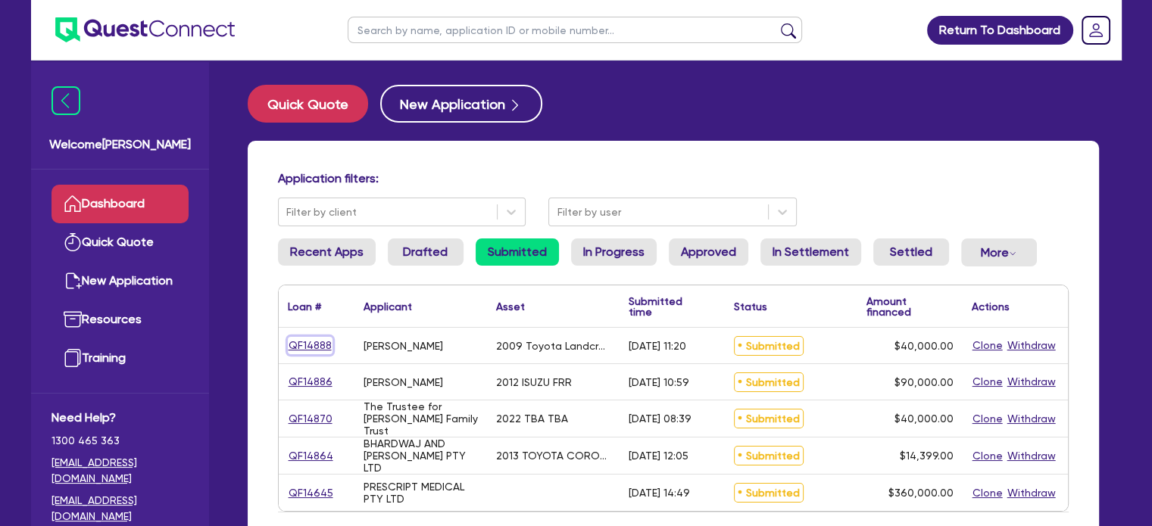
click at [313, 342] on link "QF14888" at bounding box center [310, 345] width 45 height 17
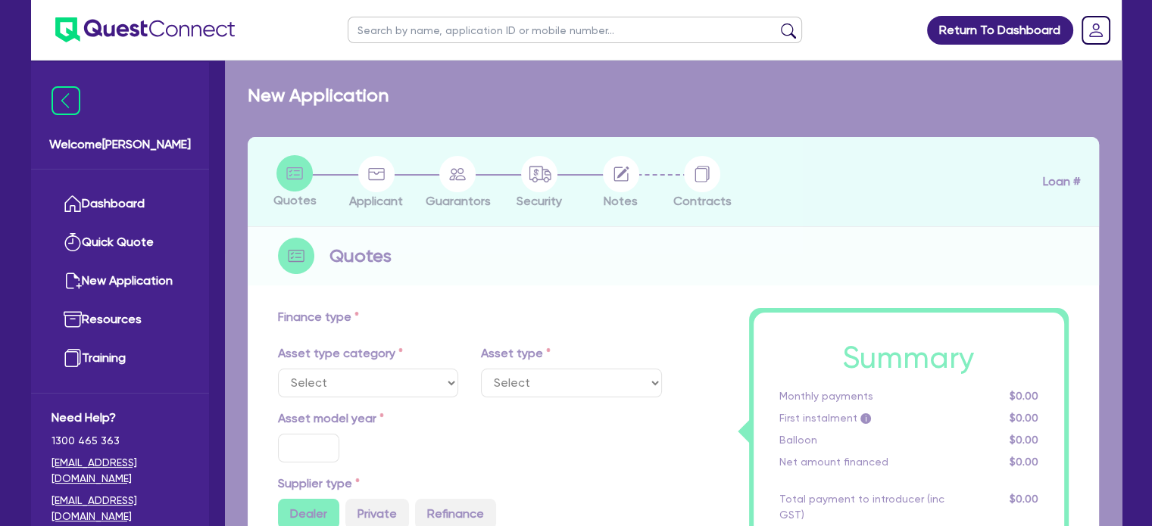
select select "CARS_AND_LIGHT_TRUCKS"
type input "2009"
radio input "false"
radio input "true"
type input "52,500"
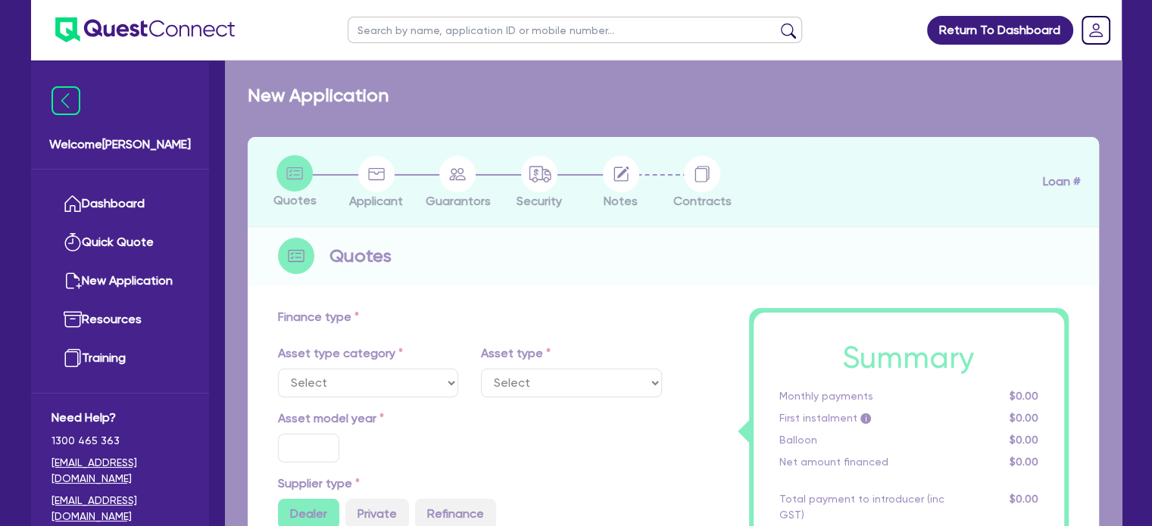
type input "12,500"
type input "20"
type input "10,500"
type input "10"
type input "4,000"
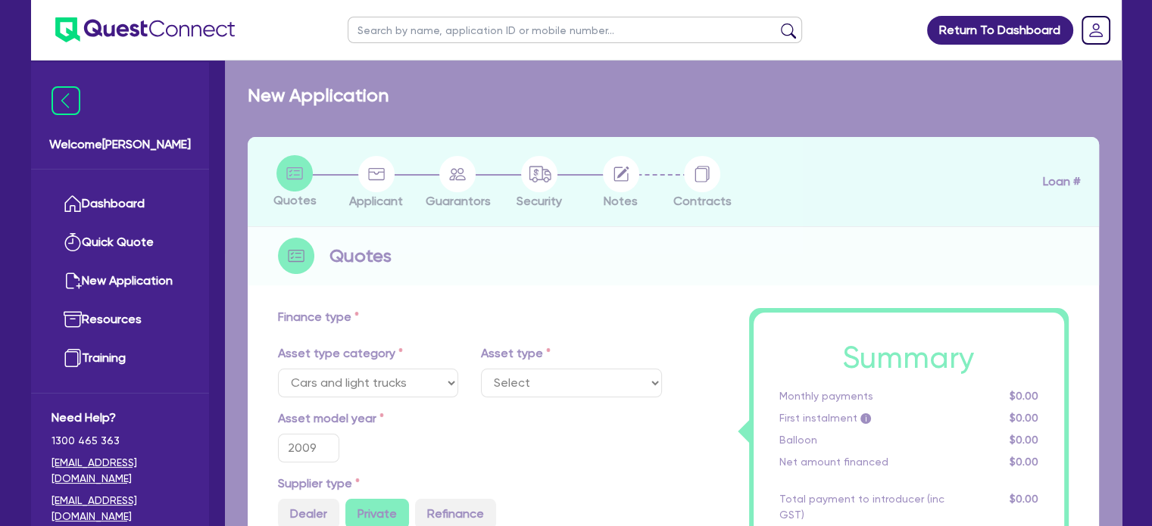
type input "17.99"
select select "PASSENGER_VEHICLES"
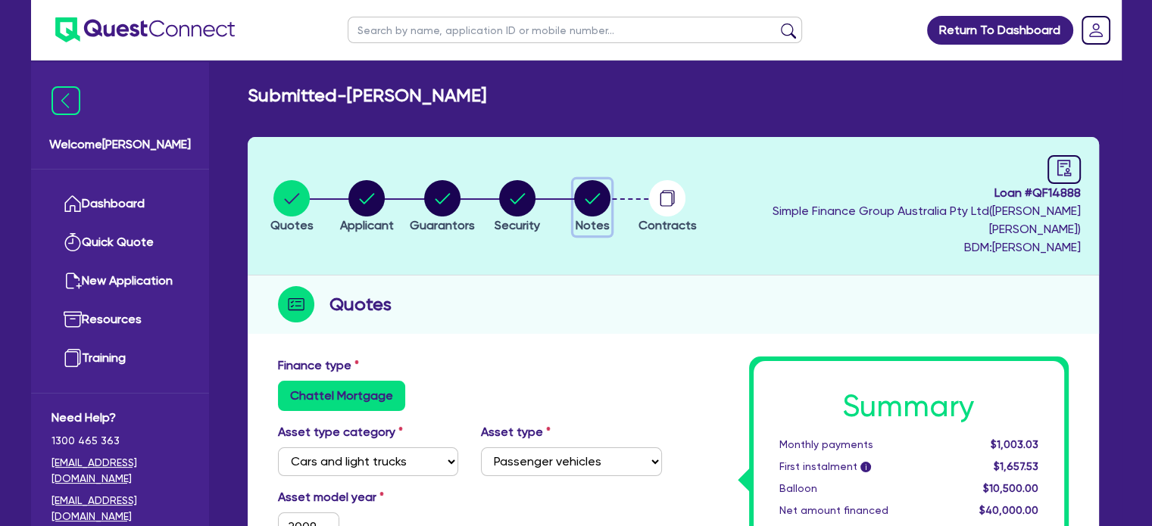
click at [610, 202] on circle "button" at bounding box center [592, 198] width 36 height 36
select select "Quest Finance - Own Book"
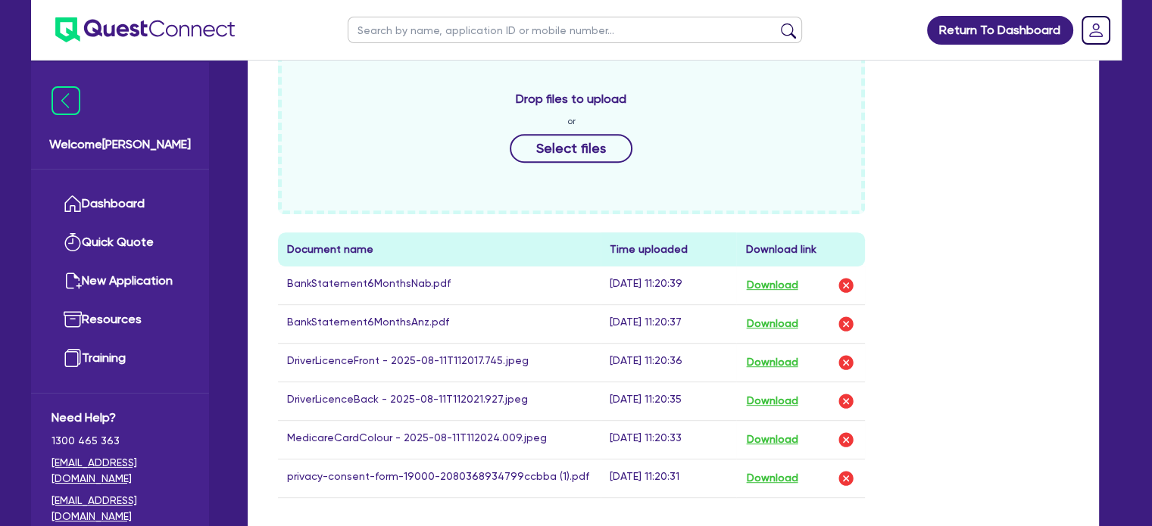
scroll to position [721, 0]
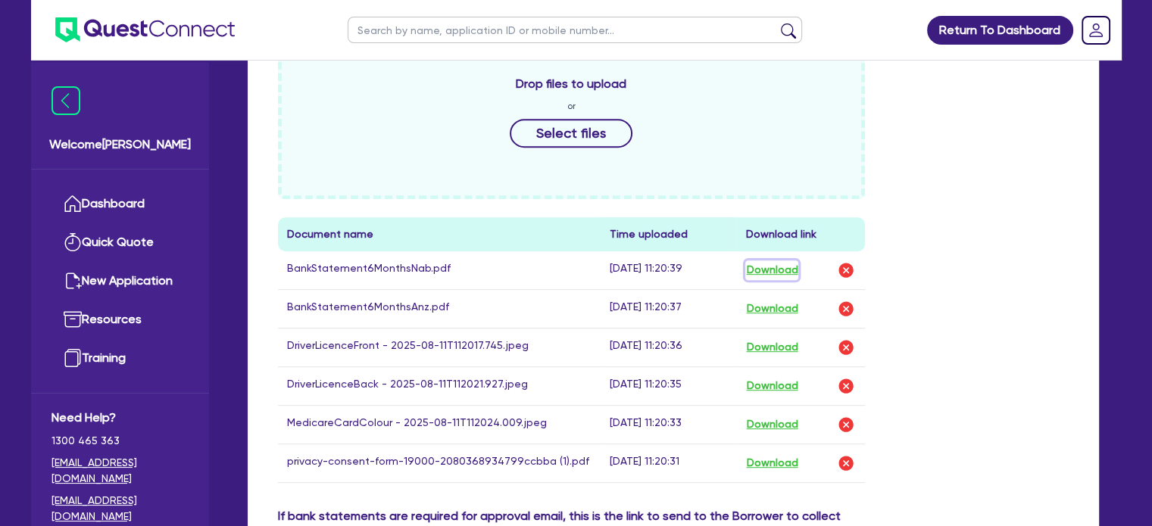
click at [775, 261] on button "Download" at bounding box center [771, 271] width 53 height 20
click at [777, 299] on button "Download" at bounding box center [771, 309] width 53 height 20
click at [100, 198] on link "Dashboard" at bounding box center [120, 204] width 137 height 39
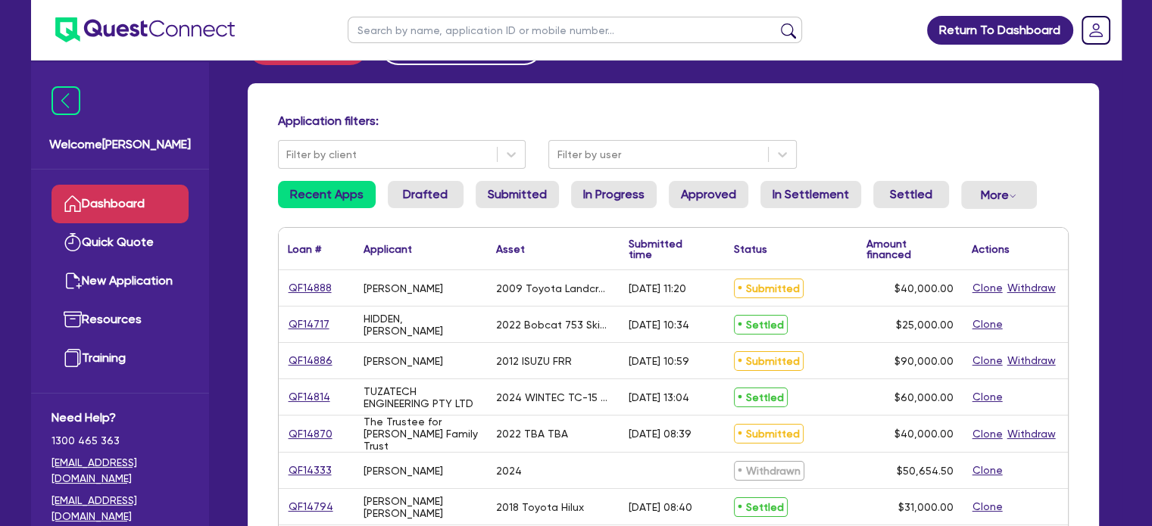
scroll to position [118, 0]
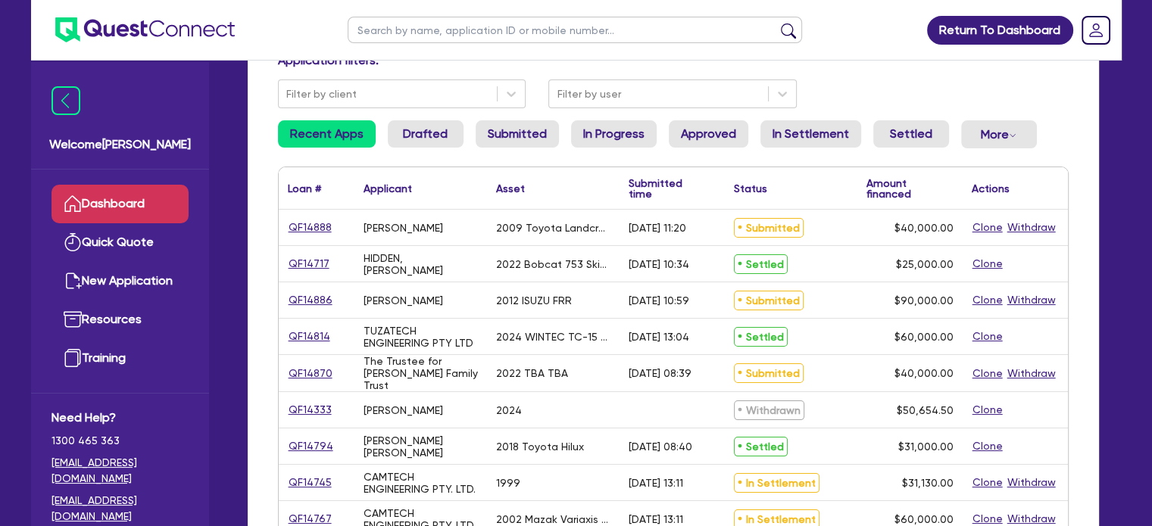
click at [538, 151] on li "Submitted" at bounding box center [517, 140] width 83 height 40
click at [525, 135] on link "Submitted" at bounding box center [517, 133] width 83 height 27
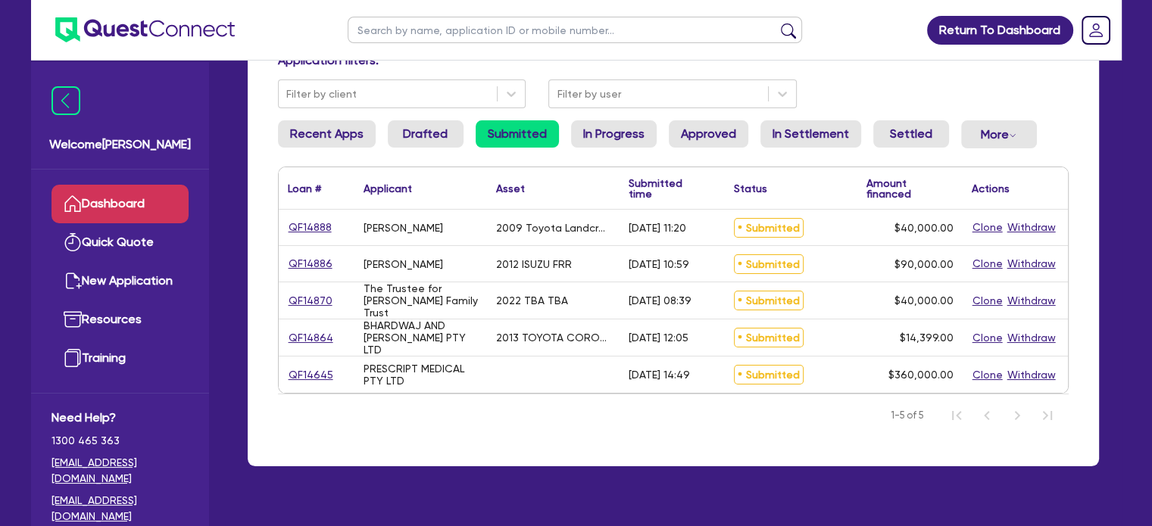
drag, startPoint x: 300, startPoint y: 264, endPoint x: 339, endPoint y: 252, distance: 41.0
click at [339, 252] on div "QF14886" at bounding box center [317, 264] width 76 height 36
click at [297, 262] on link "QF14886" at bounding box center [310, 263] width 45 height 17
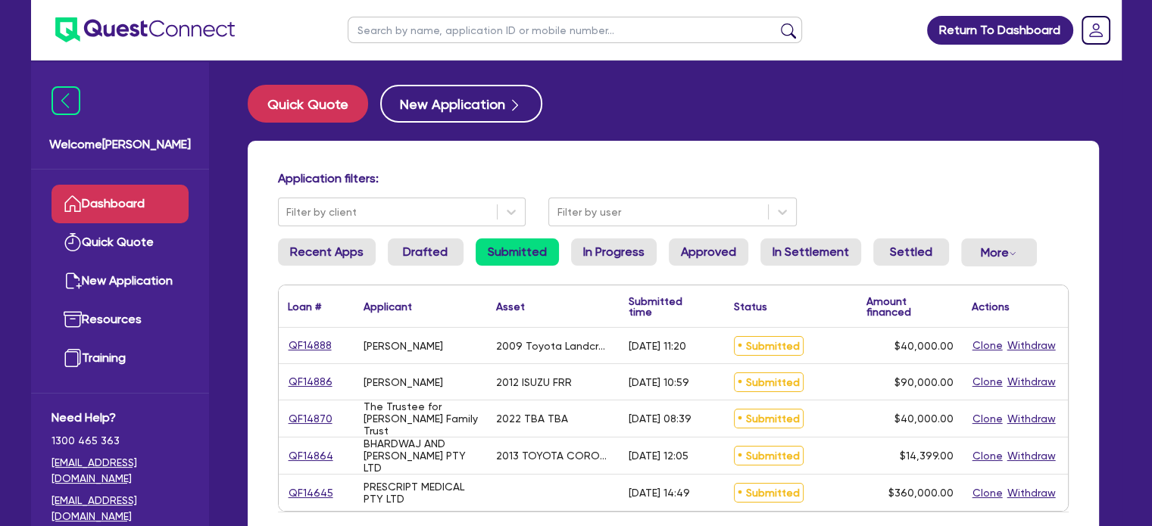
select select "PRIMARY_ASSETS"
select select "HEAVY_TRUCKS"
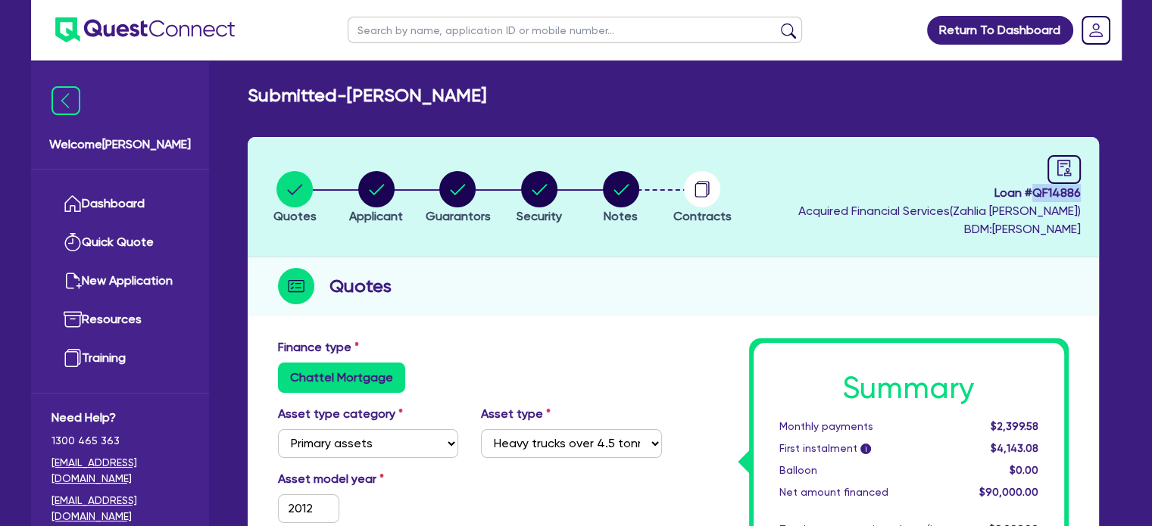
drag, startPoint x: 1033, startPoint y: 189, endPoint x: 1087, endPoint y: 189, distance: 53.8
click at [1087, 189] on header "Quotes Applicant [GEOGRAPHIC_DATA] Security Notes Contracts Loan # QF14886 Acqu…" at bounding box center [673, 197] width 851 height 120
copy span "QF14886"
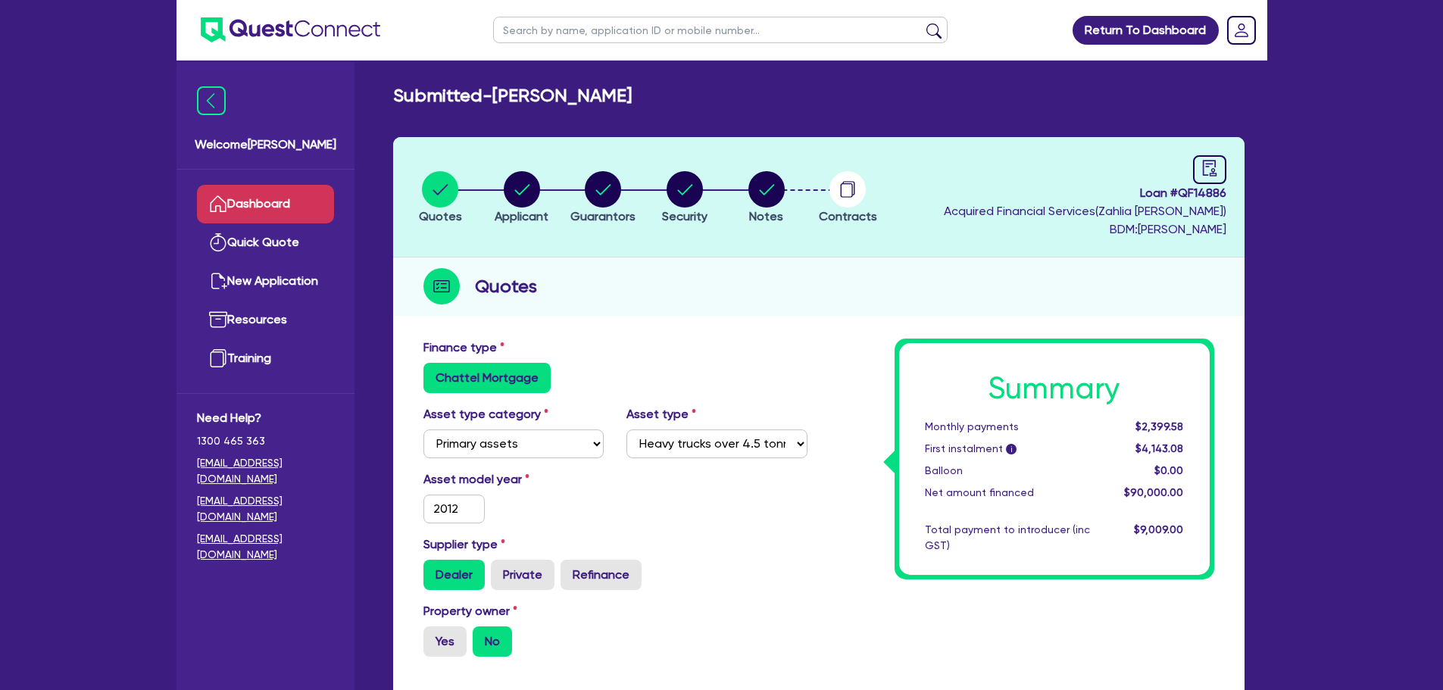
click at [302, 198] on link "Dashboard" at bounding box center [265, 204] width 137 height 39
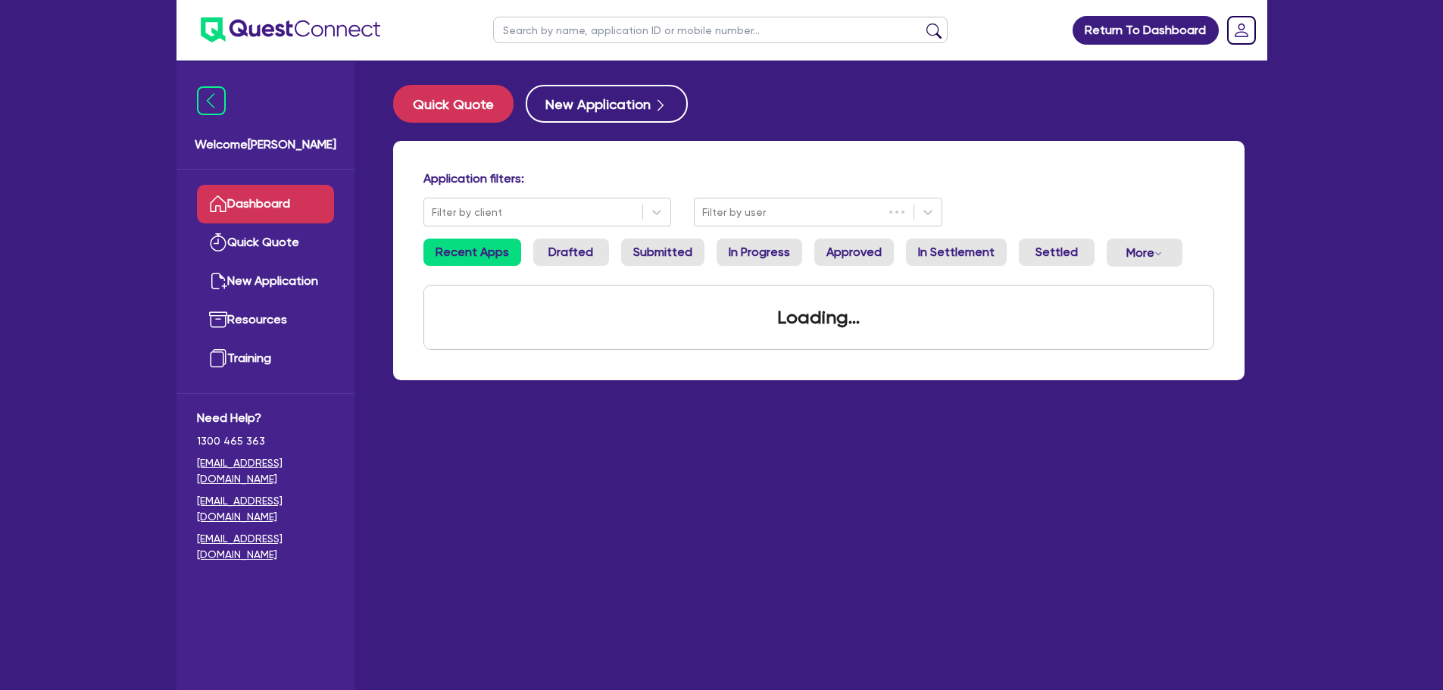
click at [686, 33] on input "text" at bounding box center [720, 30] width 455 height 27
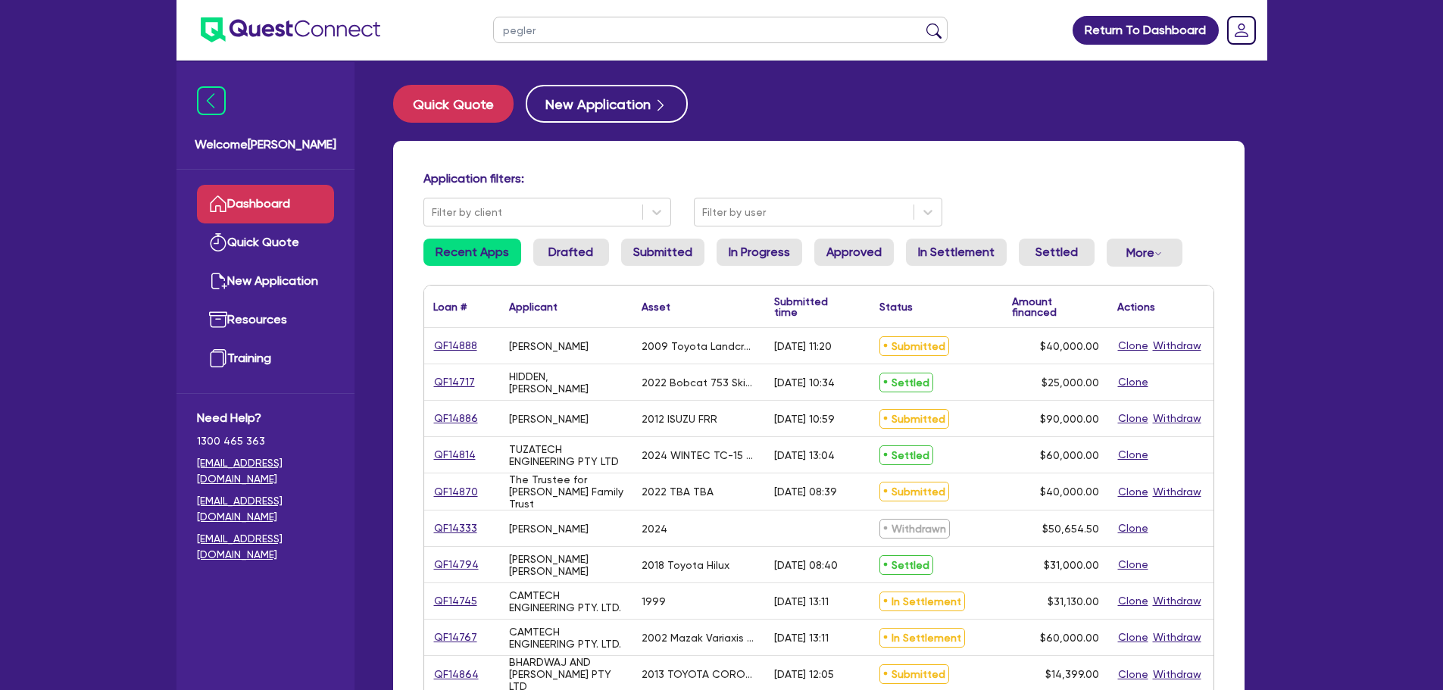
type input "pegler"
click at [922, 23] on button "submit" at bounding box center [934, 33] width 24 height 21
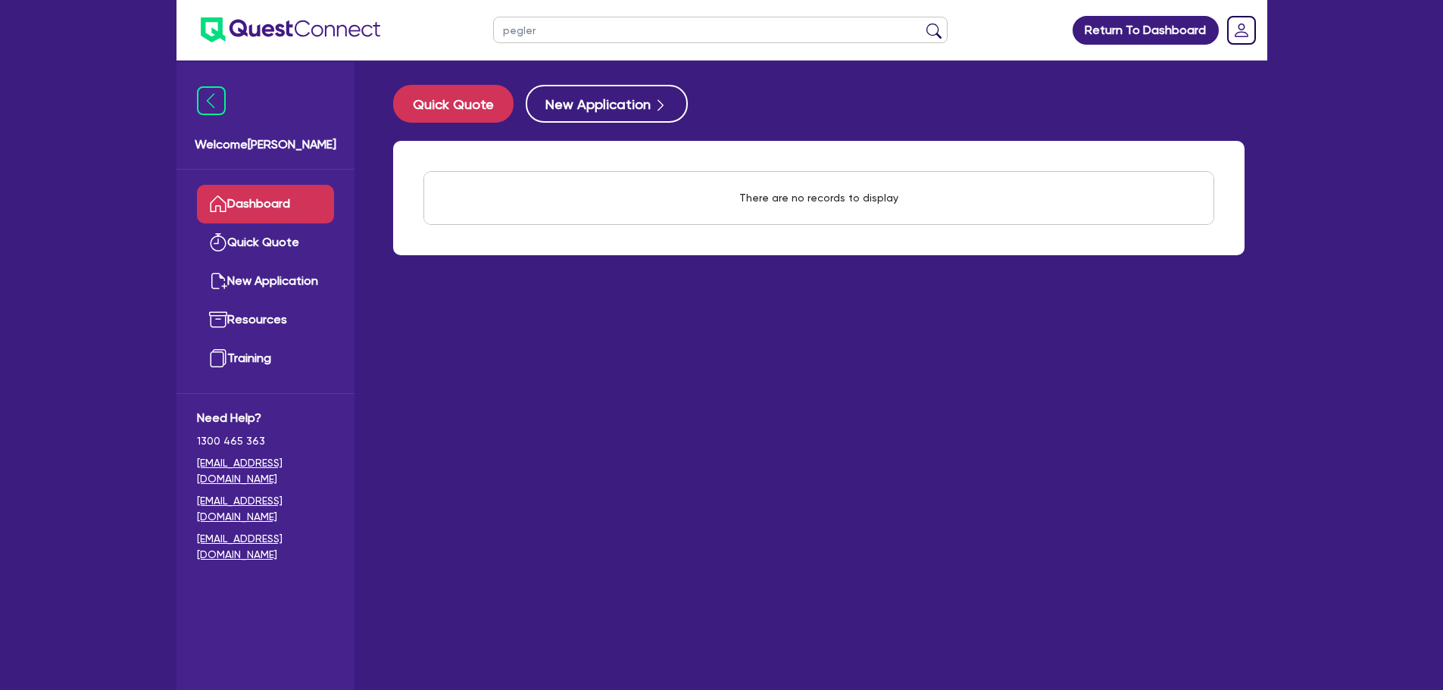
drag, startPoint x: 594, startPoint y: 28, endPoint x: 486, endPoint y: 20, distance: 108.6
click at [486, 20] on ul "pegler" at bounding box center [720, 30] width 485 height 60
click at [265, 205] on link "Dashboard" at bounding box center [265, 204] width 137 height 39
